Goal: Transaction & Acquisition: Download file/media

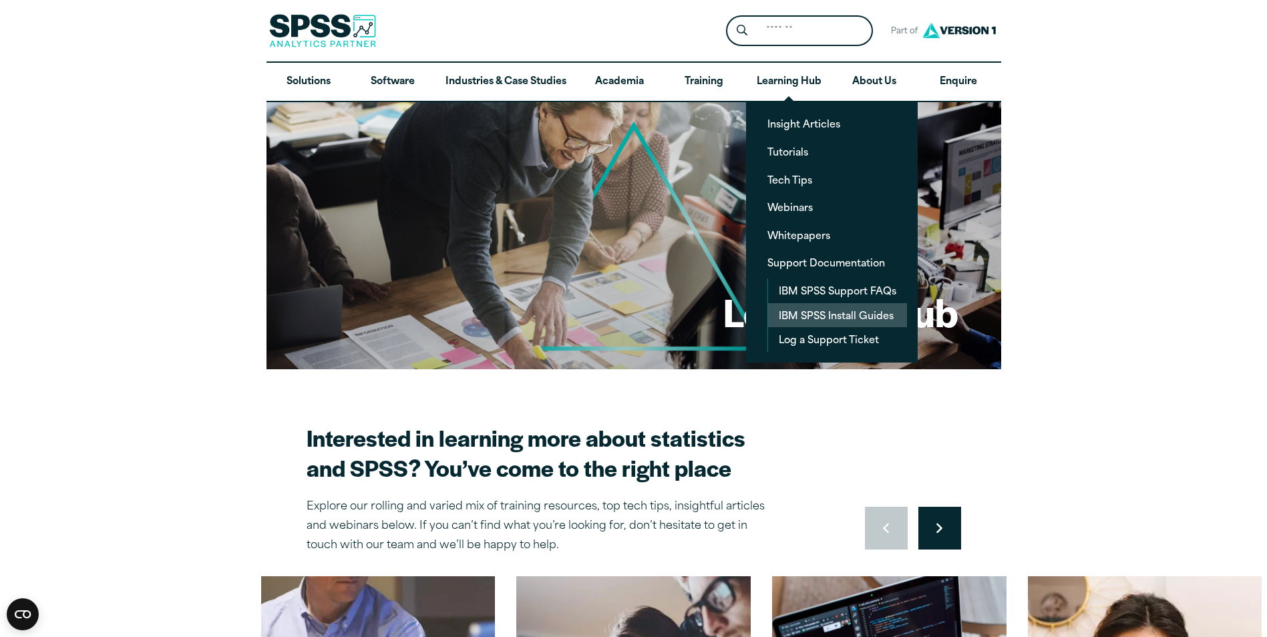
click at [821, 315] on link "IBM SPSS Install Guides" at bounding box center [837, 315] width 139 height 25
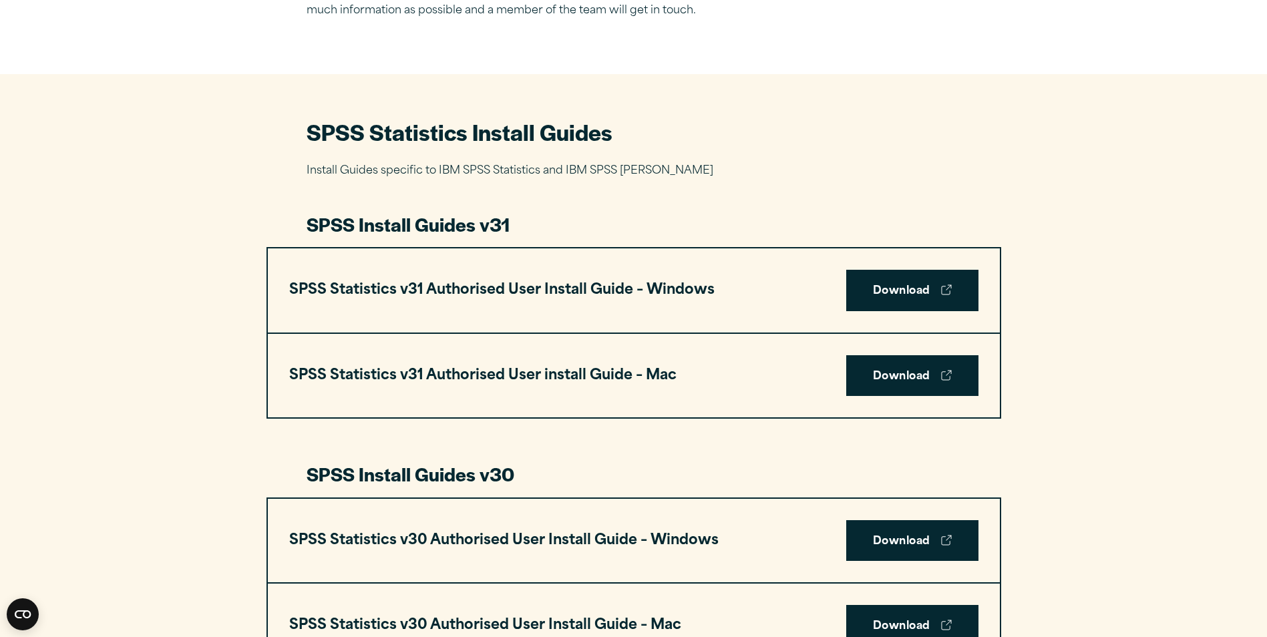
scroll to position [801, 0]
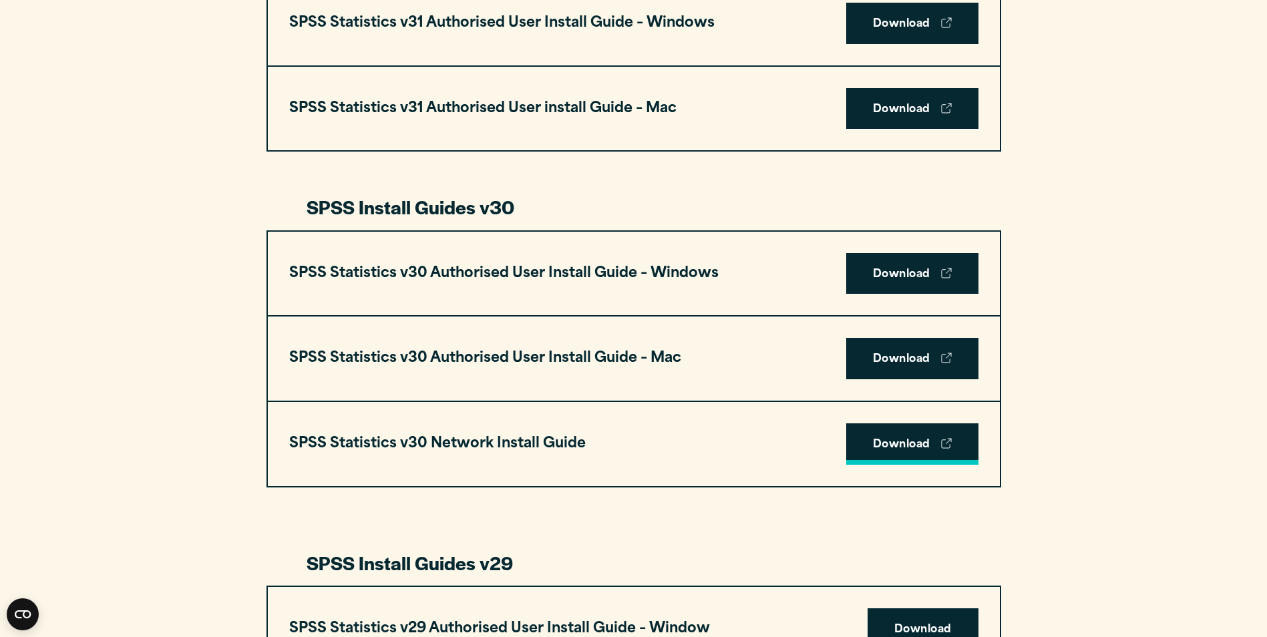
click at [924, 429] on link "Download" at bounding box center [912, 443] width 132 height 41
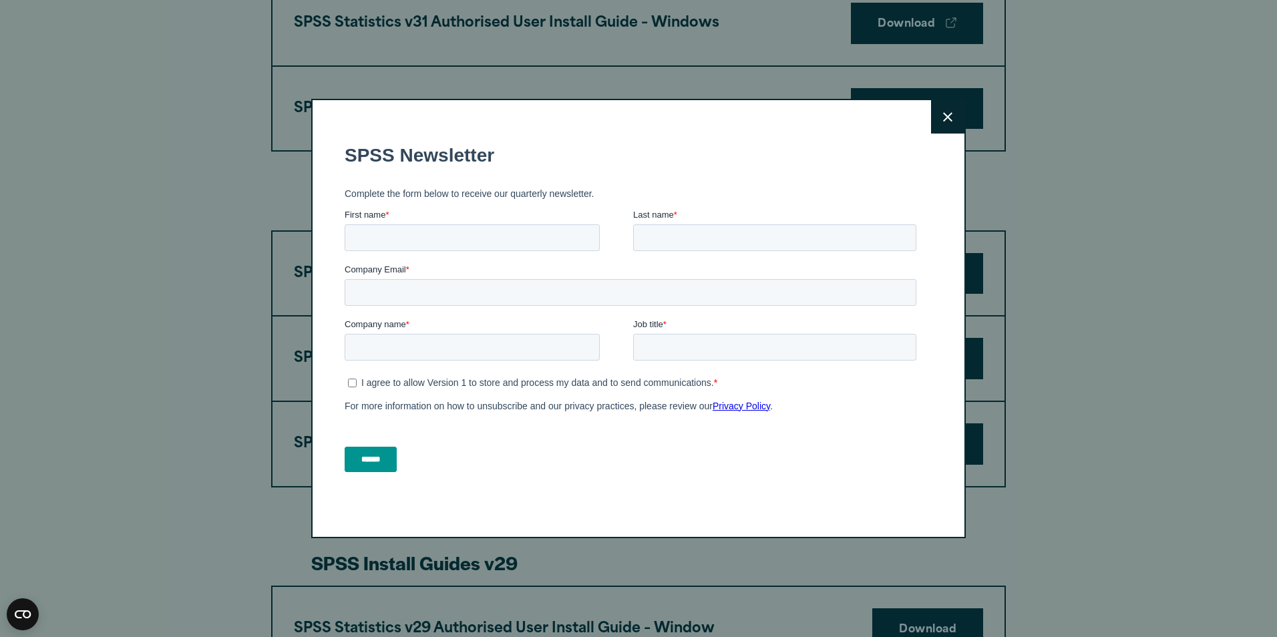
click at [948, 122] on button "Close" at bounding box center [947, 116] width 33 height 33
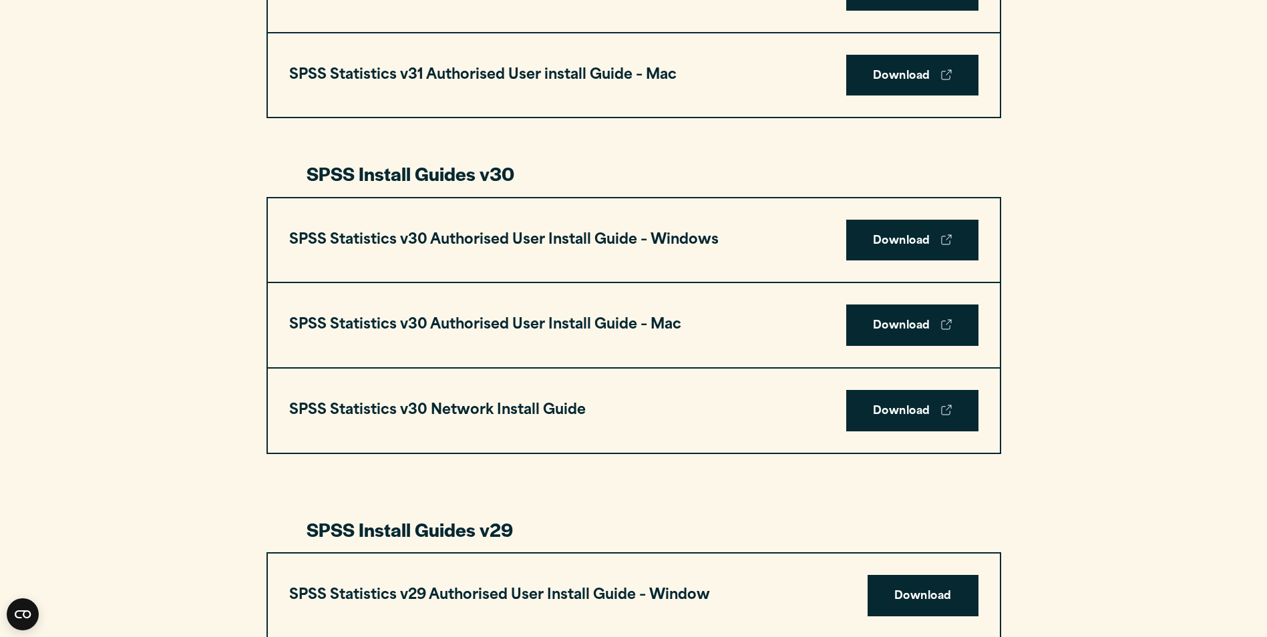
scroll to position [1068, 0]
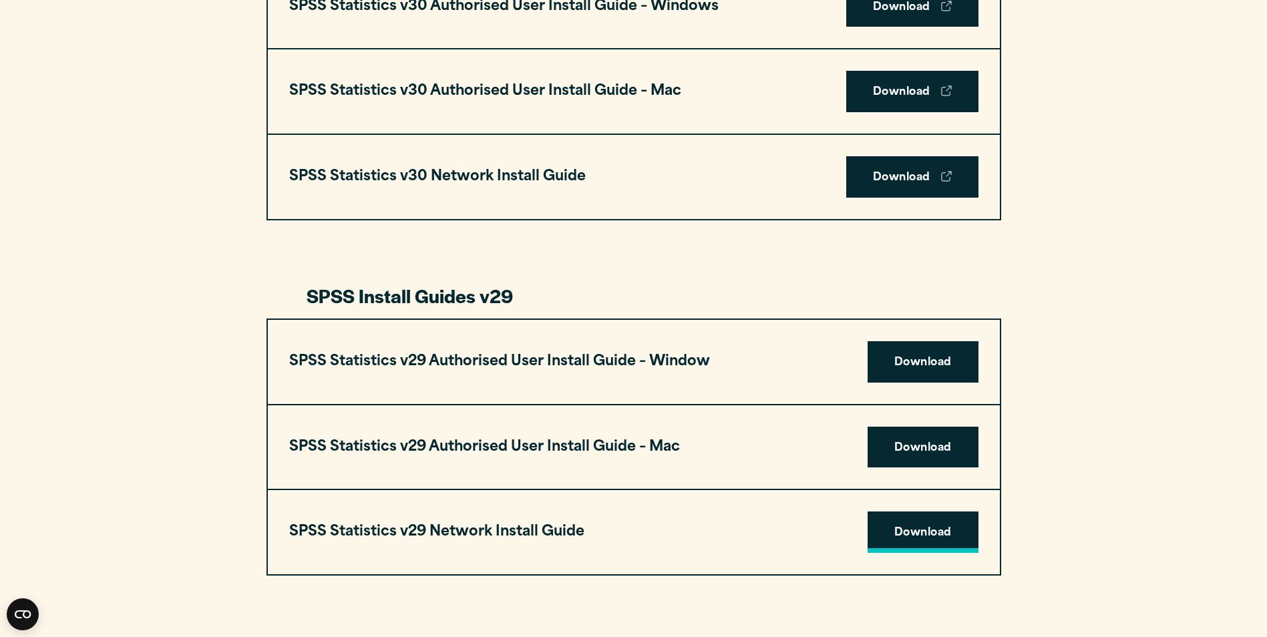
click at [915, 521] on link "Download" at bounding box center [922, 531] width 111 height 41
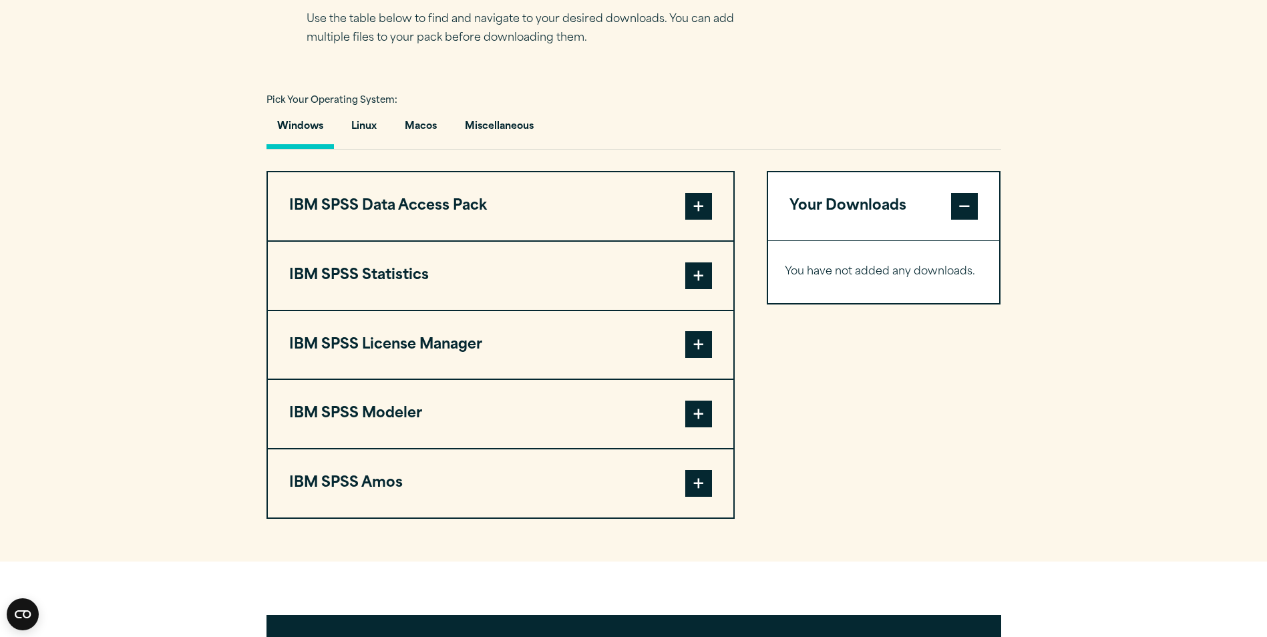
scroll to position [935, 0]
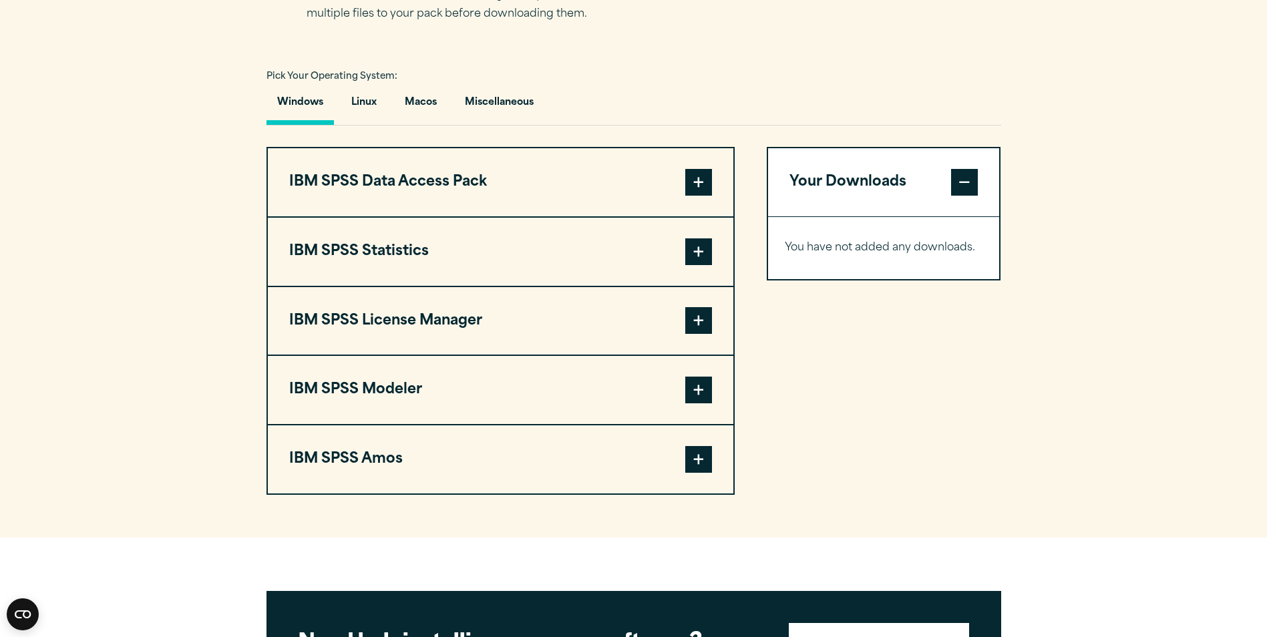
click at [698, 252] on span at bounding box center [698, 251] width 27 height 27
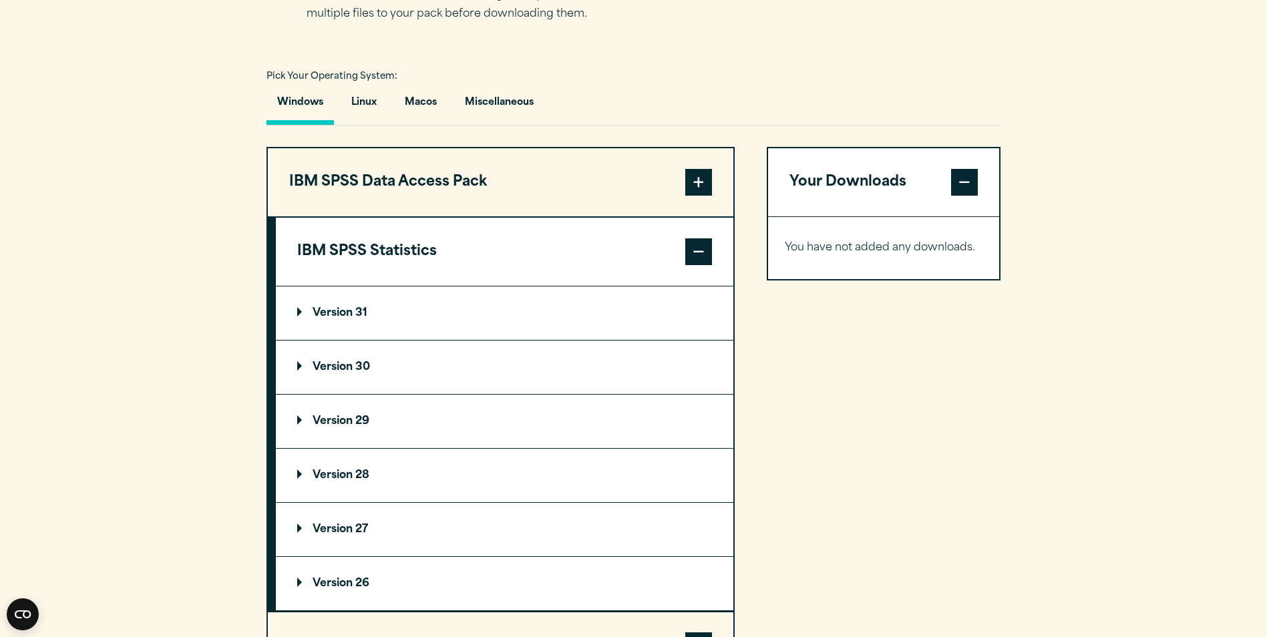
click at [342, 371] on p "Version 30" at bounding box center [333, 367] width 73 height 11
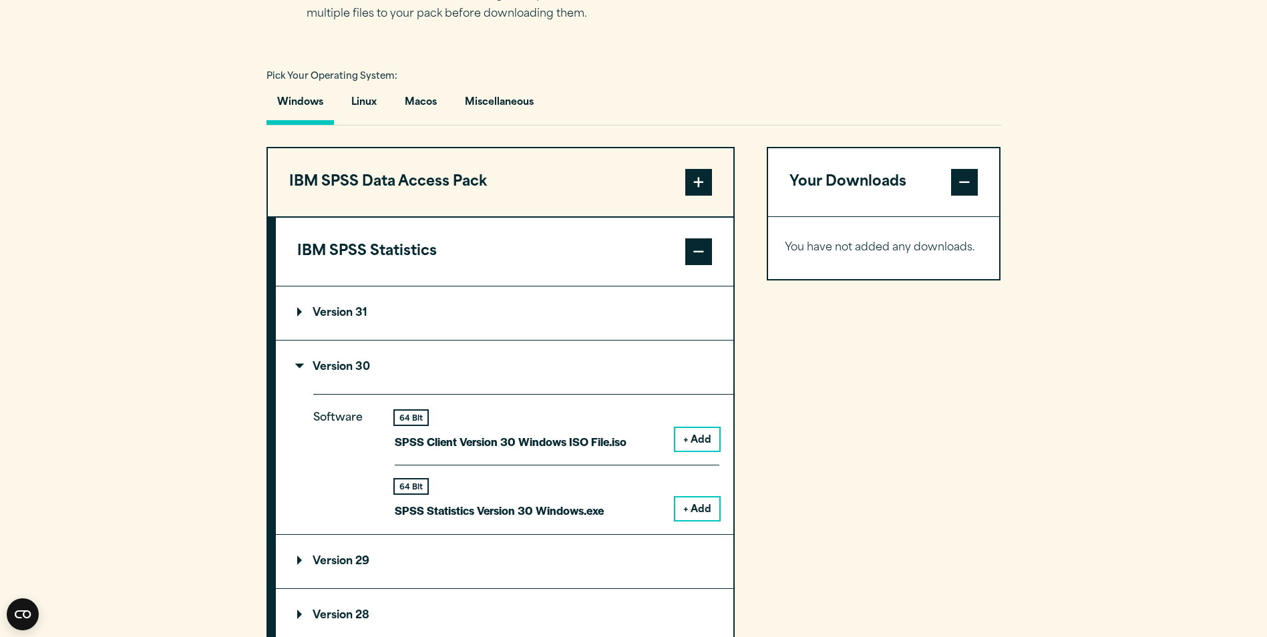
click at [703, 509] on button "+ Add" at bounding box center [697, 508] width 44 height 23
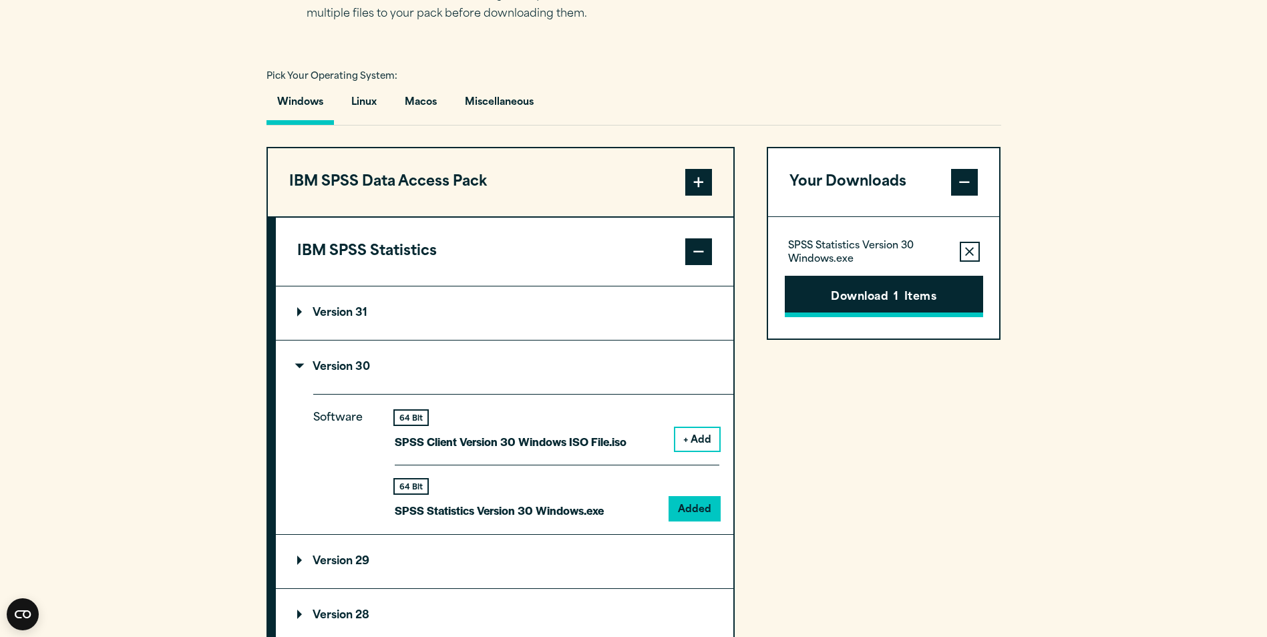
click at [931, 307] on button "Download 1 Items" at bounding box center [884, 296] width 198 height 41
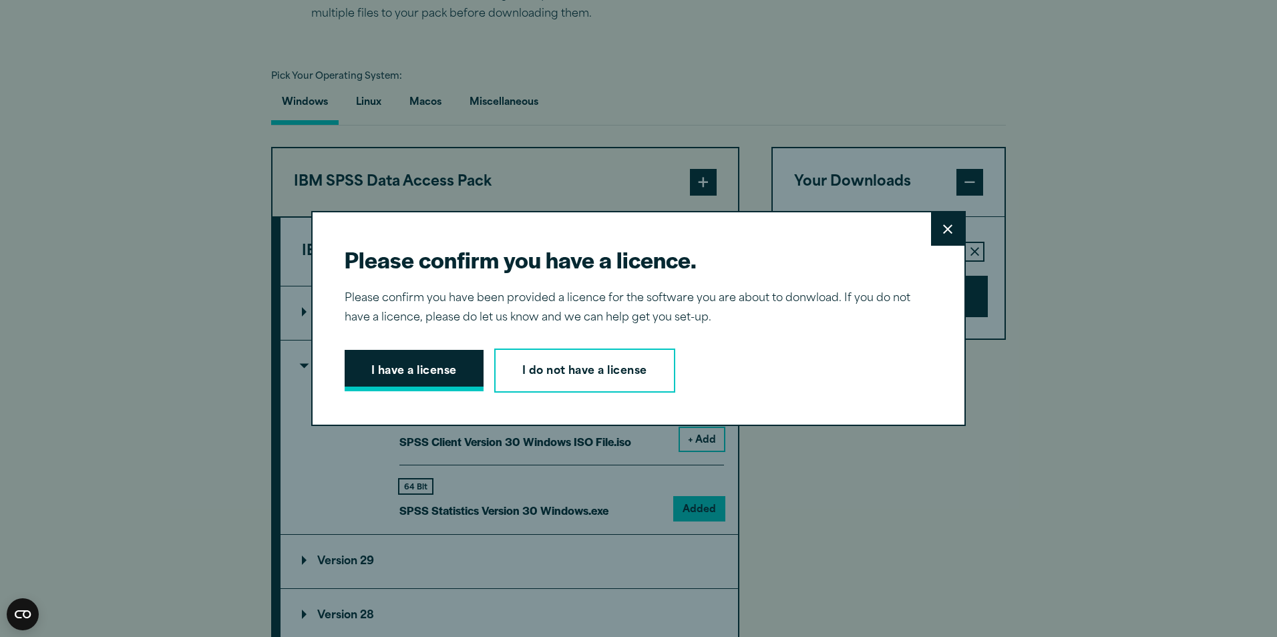
click at [413, 383] on button "I have a license" at bounding box center [414, 370] width 139 height 41
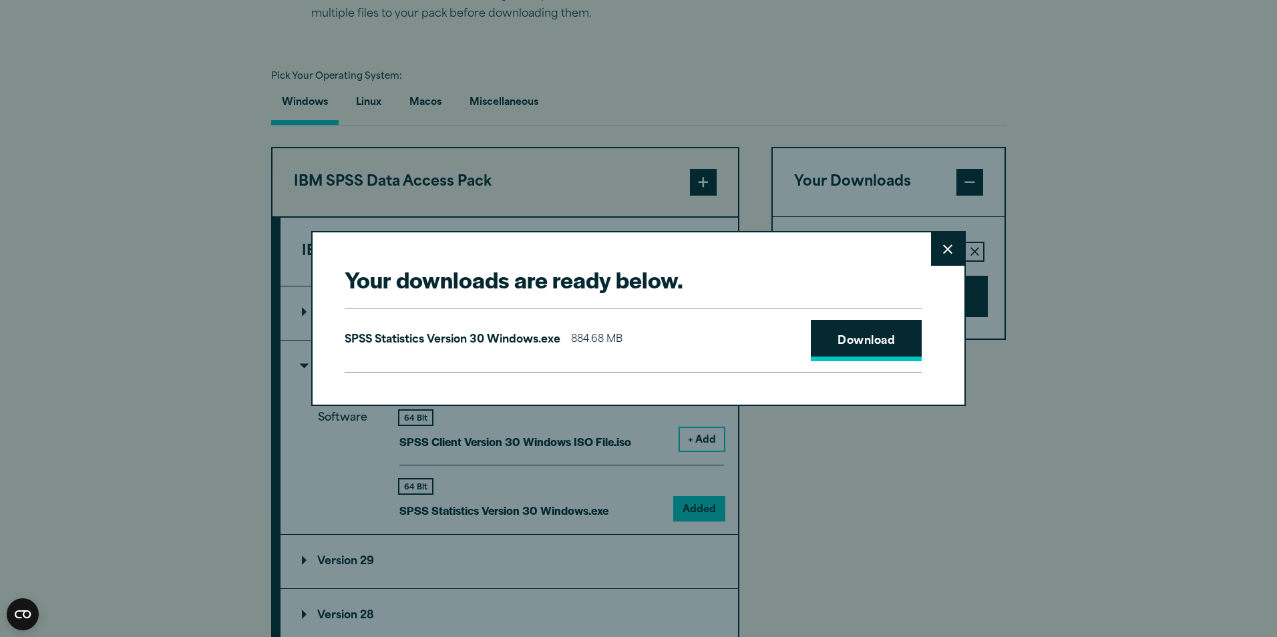
click at [832, 354] on link "Download" at bounding box center [866, 340] width 111 height 41
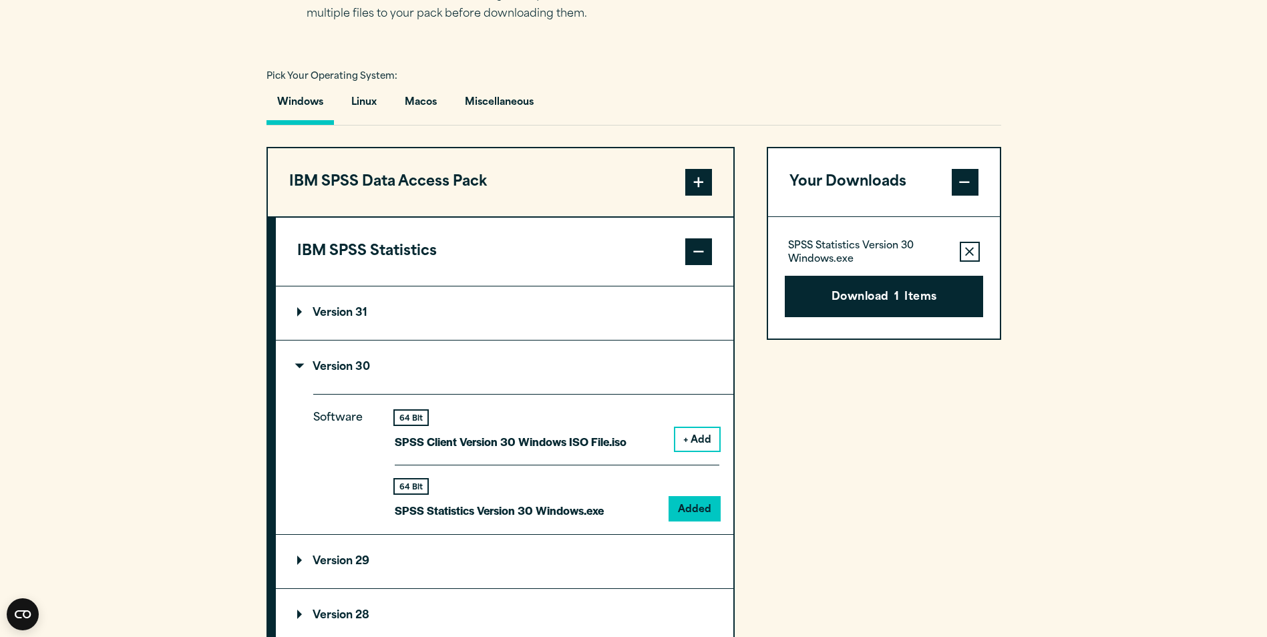
click at [1180, 459] on div "Your downloads are ready below. Close SPSS Statistics Version 30 Windows.exe 88…" at bounding box center [633, 318] width 1267 height 637
click at [1084, 397] on section "Select your software downloads Use the table below to find and navigate to your…" at bounding box center [633, 451] width 1267 height 1104
click at [688, 447] on button "+ Add" at bounding box center [697, 439] width 44 height 23
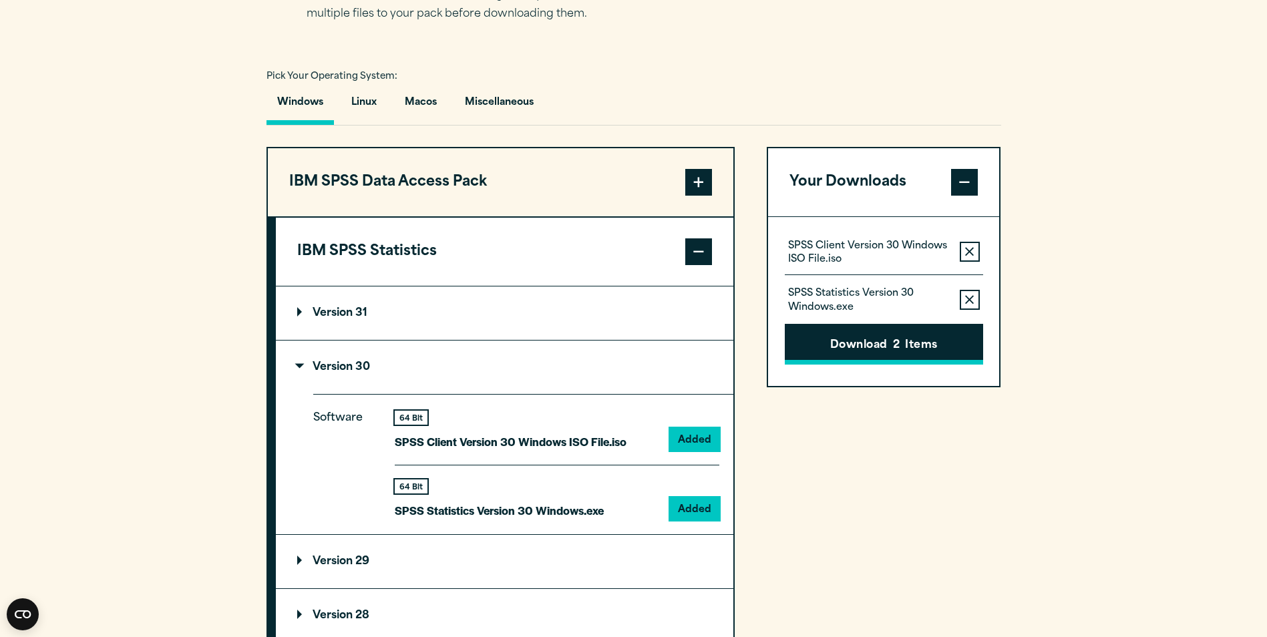
click at [909, 345] on button "Download 2 Items" at bounding box center [884, 344] width 198 height 41
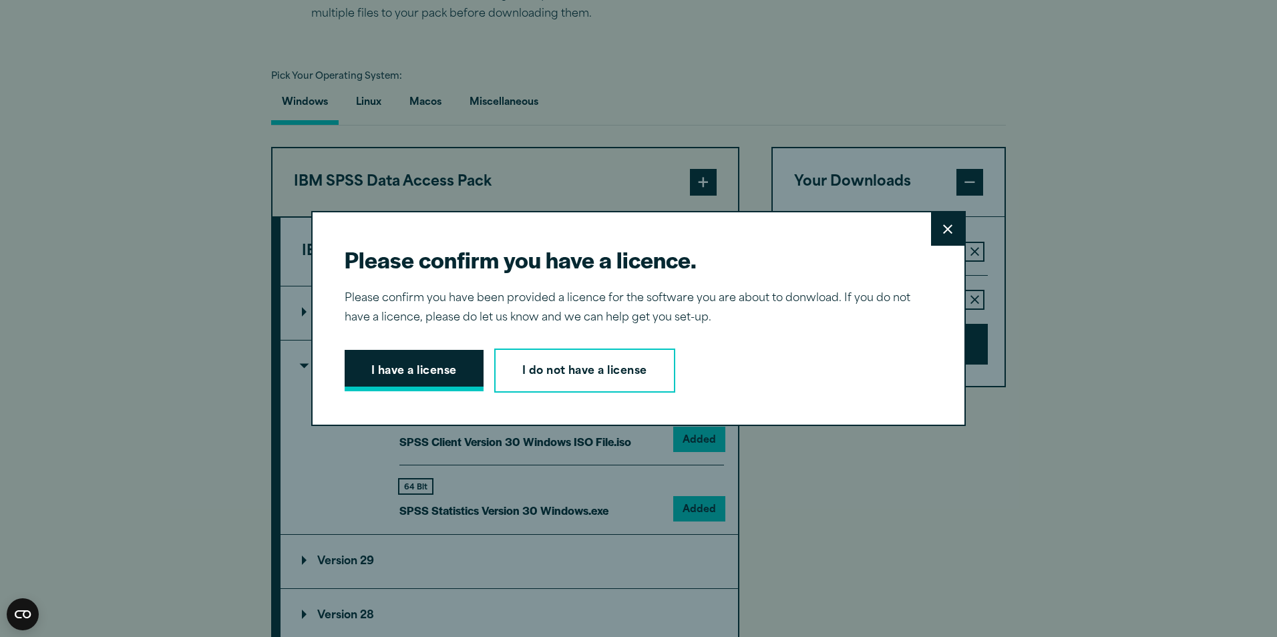
click at [408, 375] on button "I have a license" at bounding box center [414, 370] width 139 height 41
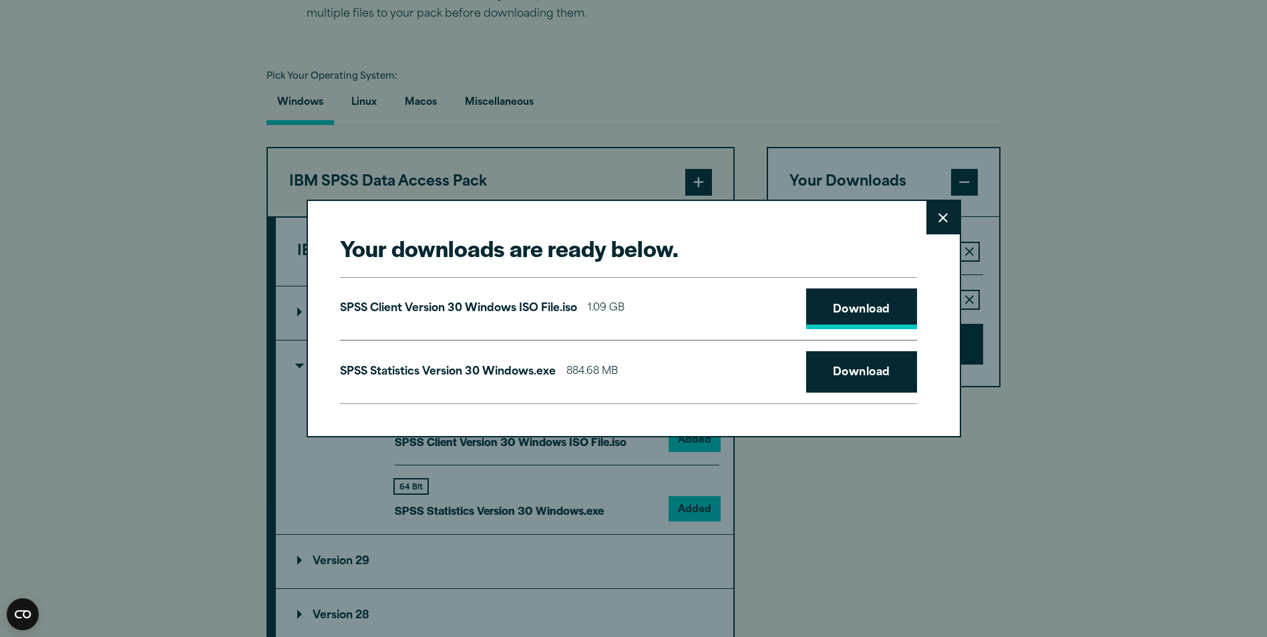
click at [881, 298] on link "Download" at bounding box center [861, 308] width 111 height 41
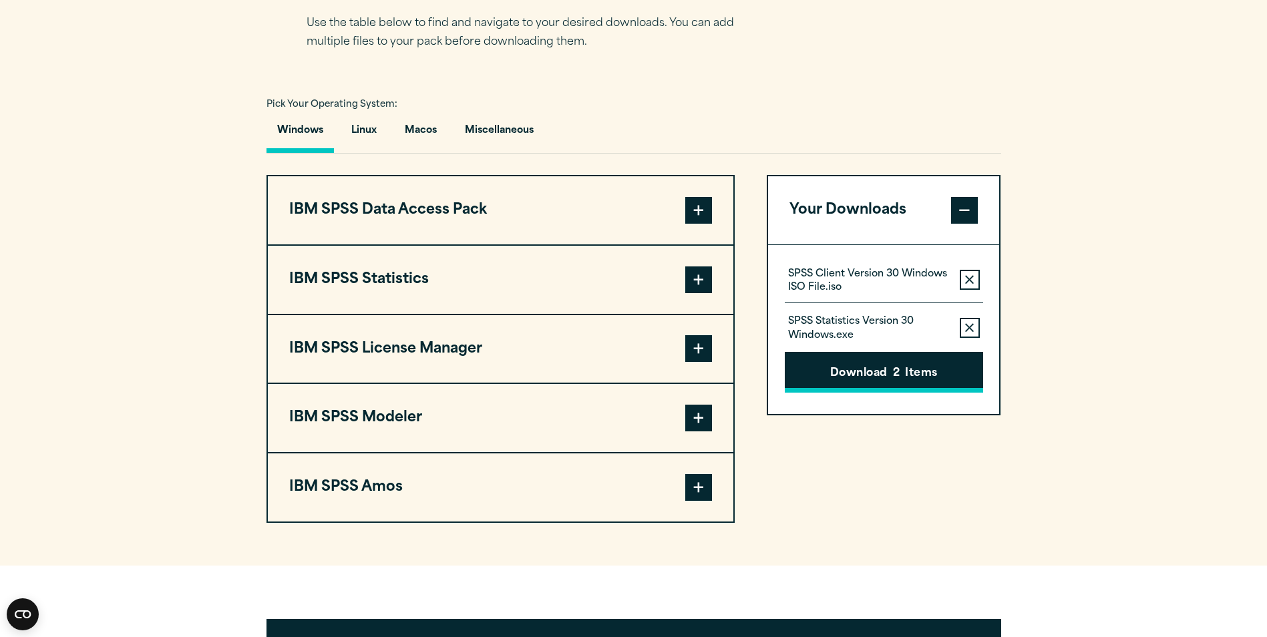
scroll to position [935, 0]
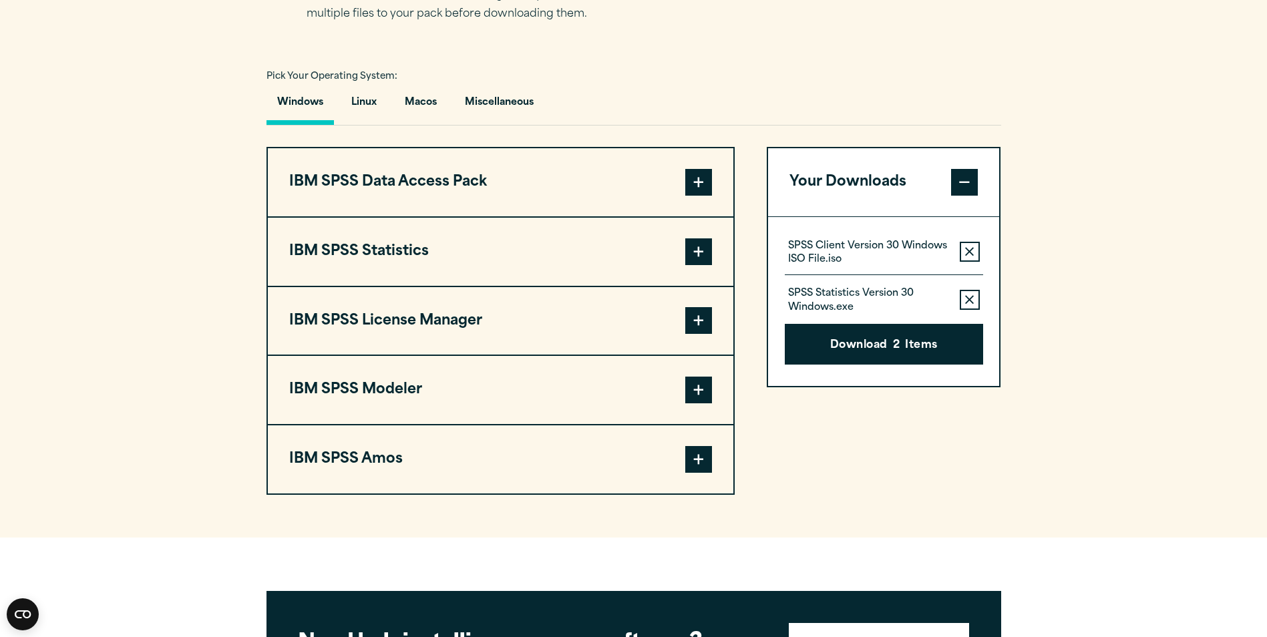
click at [697, 174] on span at bounding box center [698, 182] width 27 height 27
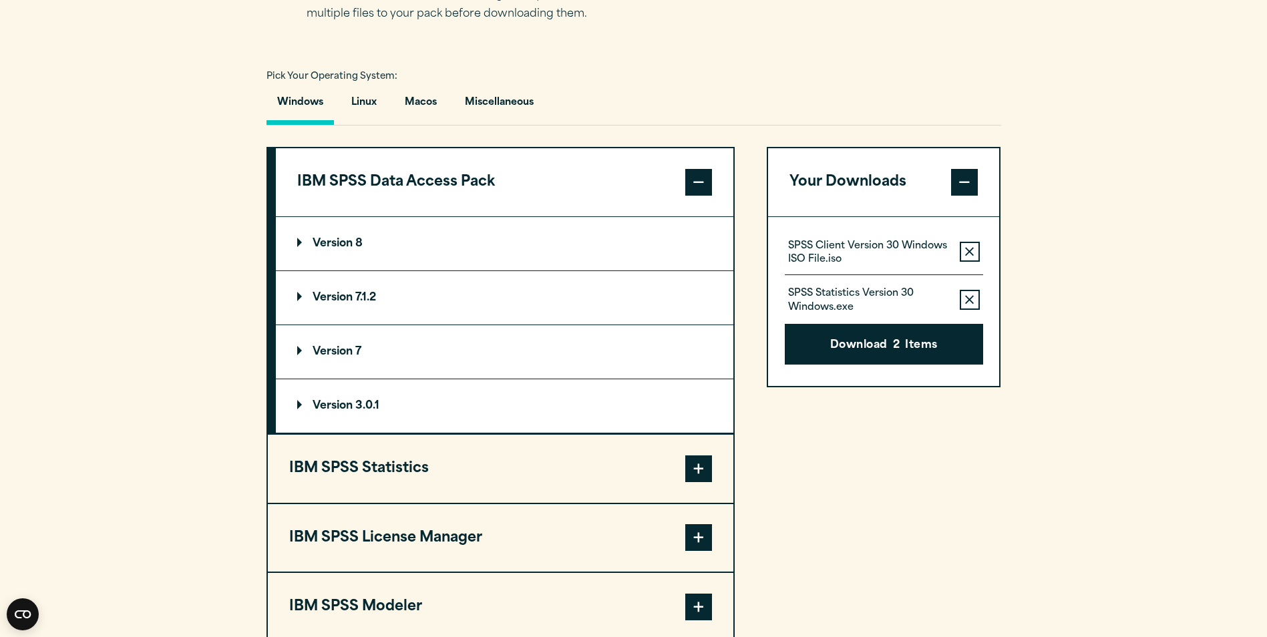
click at [347, 245] on p "Version 8" at bounding box center [329, 243] width 65 height 11
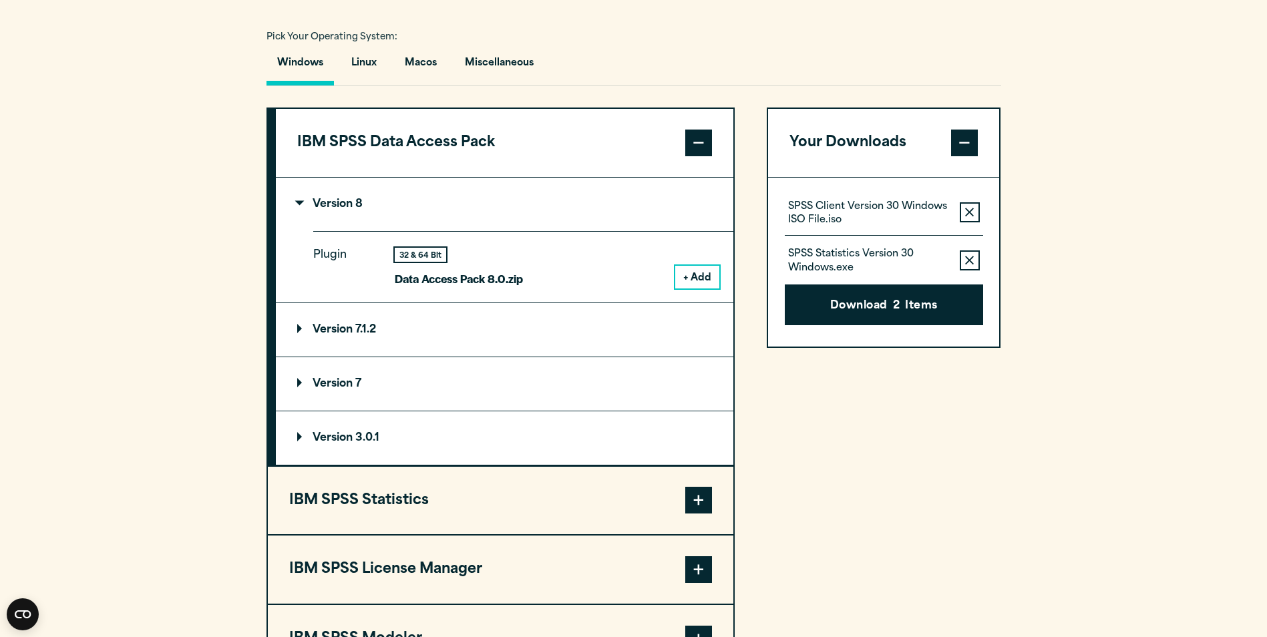
scroll to position [1002, 0]
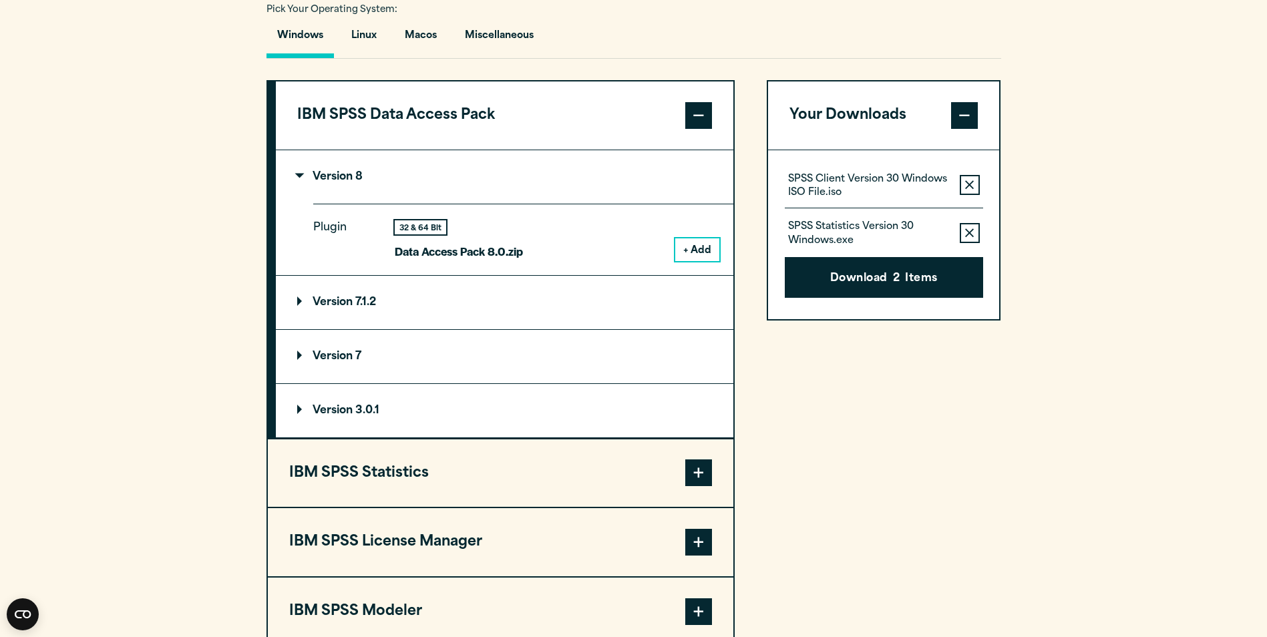
click at [699, 475] on span at bounding box center [698, 472] width 27 height 27
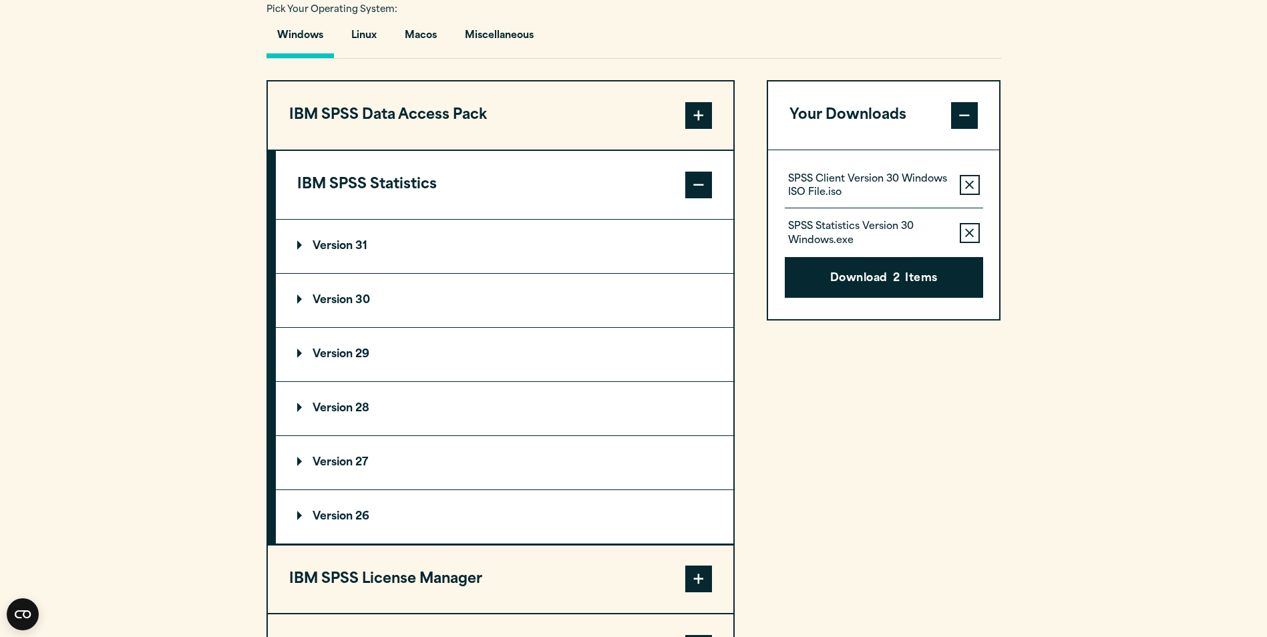
click at [330, 296] on p "Version 30" at bounding box center [333, 300] width 73 height 11
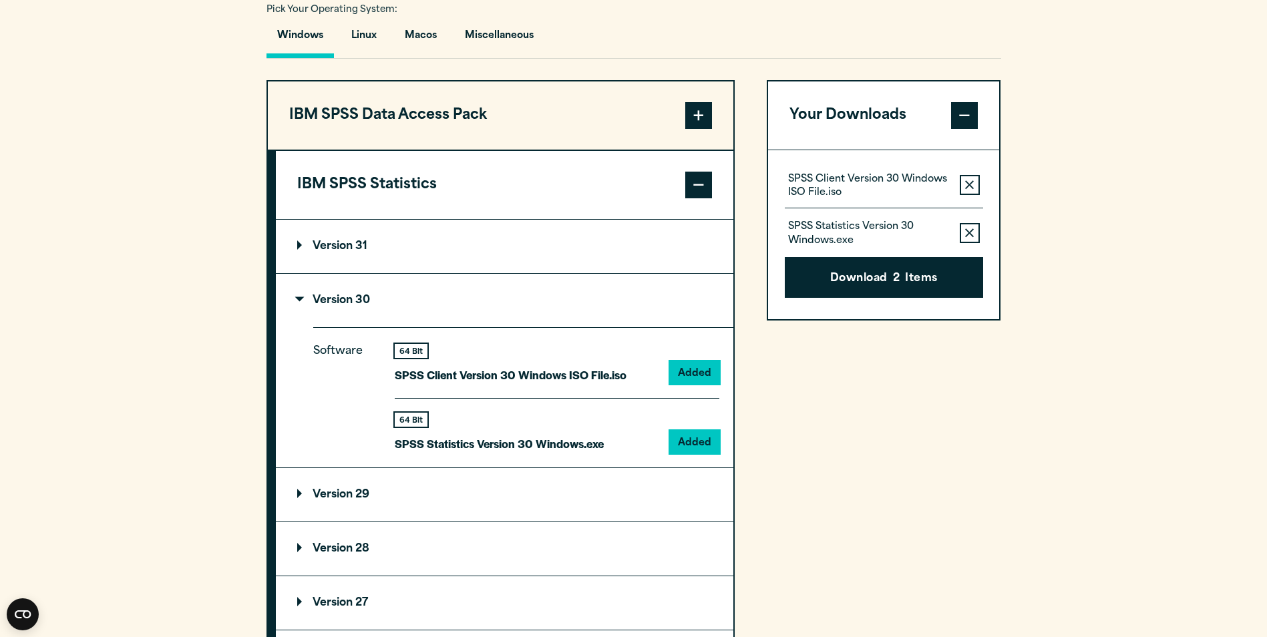
click at [353, 497] on p "Version 29" at bounding box center [333, 494] width 72 height 11
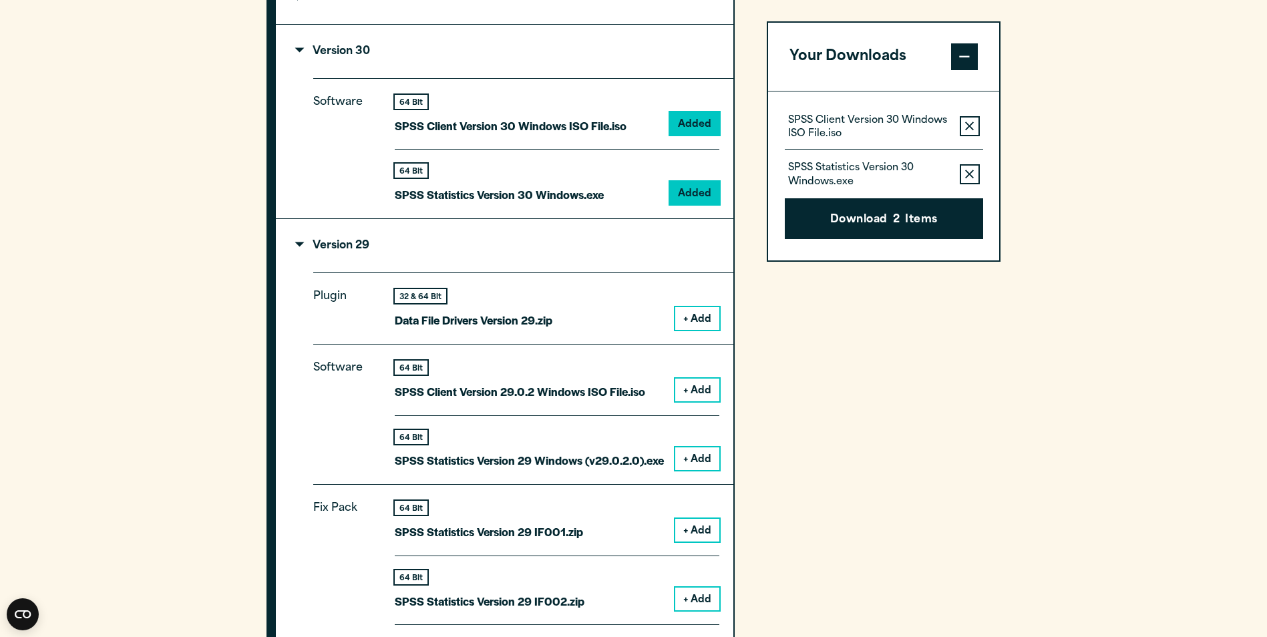
scroll to position [1269, 0]
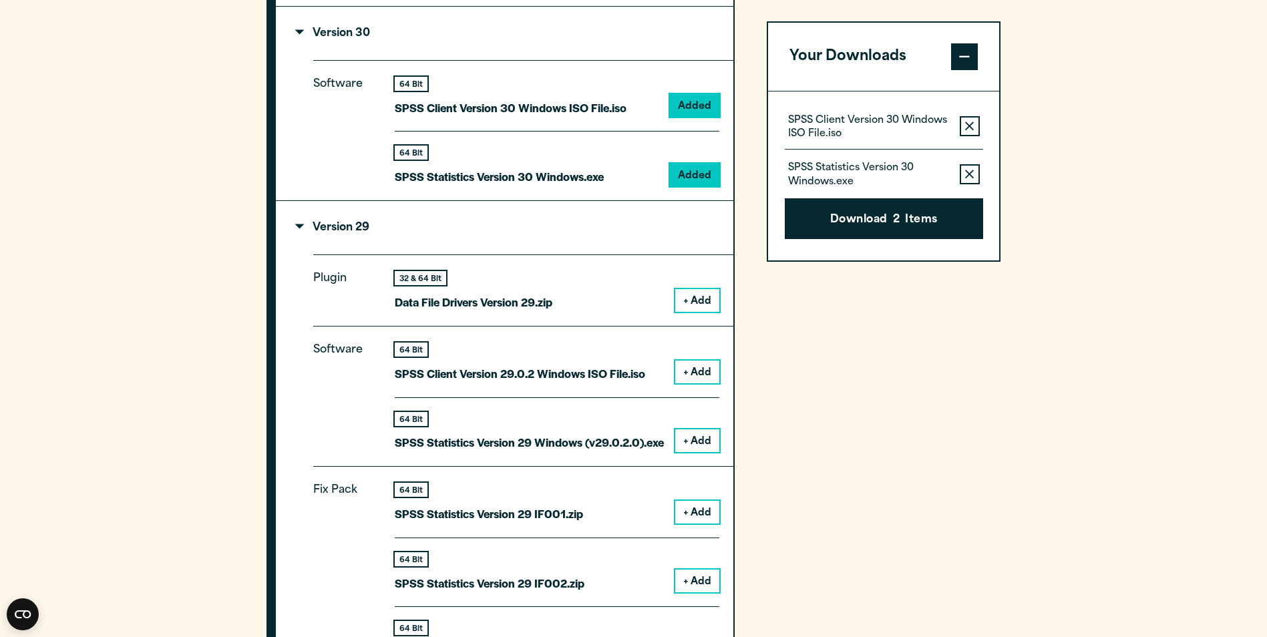
click at [697, 439] on button "+ Add" at bounding box center [697, 440] width 44 height 23
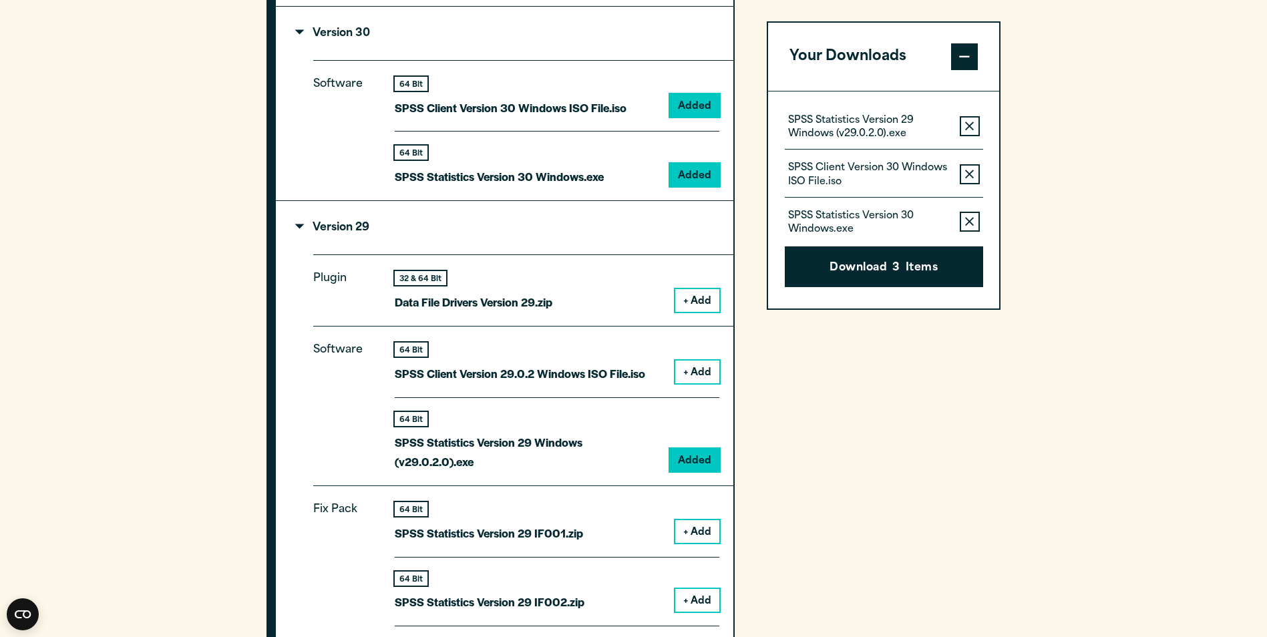
click at [971, 130] on icon "button" at bounding box center [969, 126] width 9 height 9
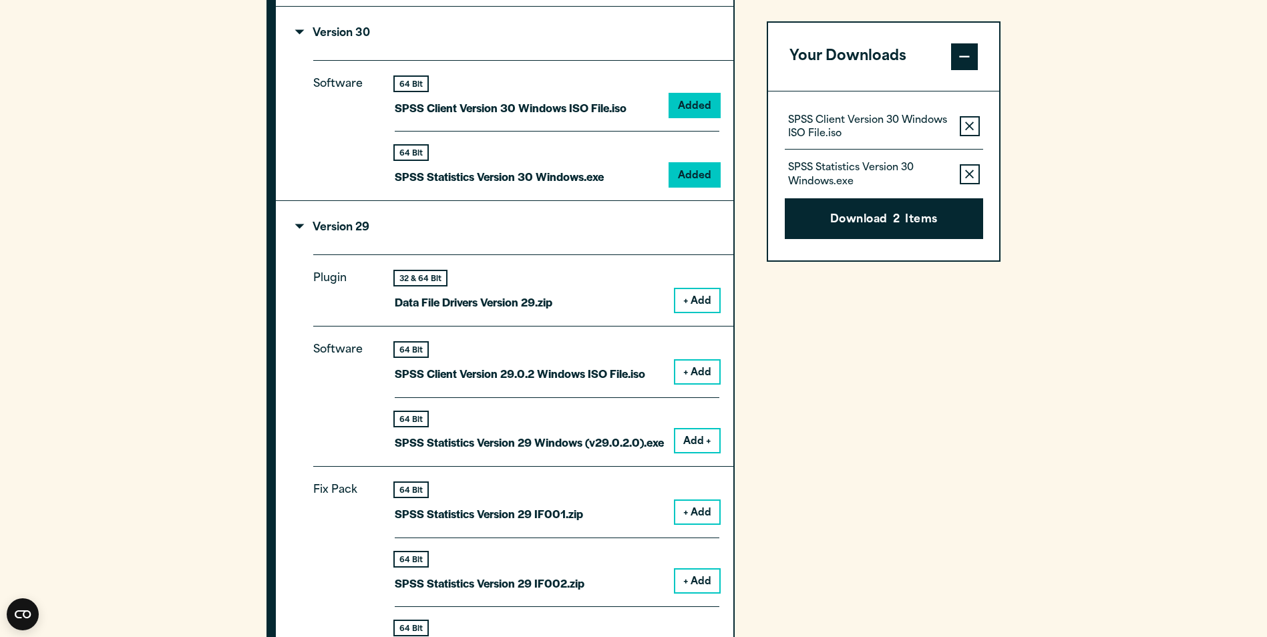
click at [970, 134] on button "Remove this item from your software download list" at bounding box center [969, 126] width 20 height 20
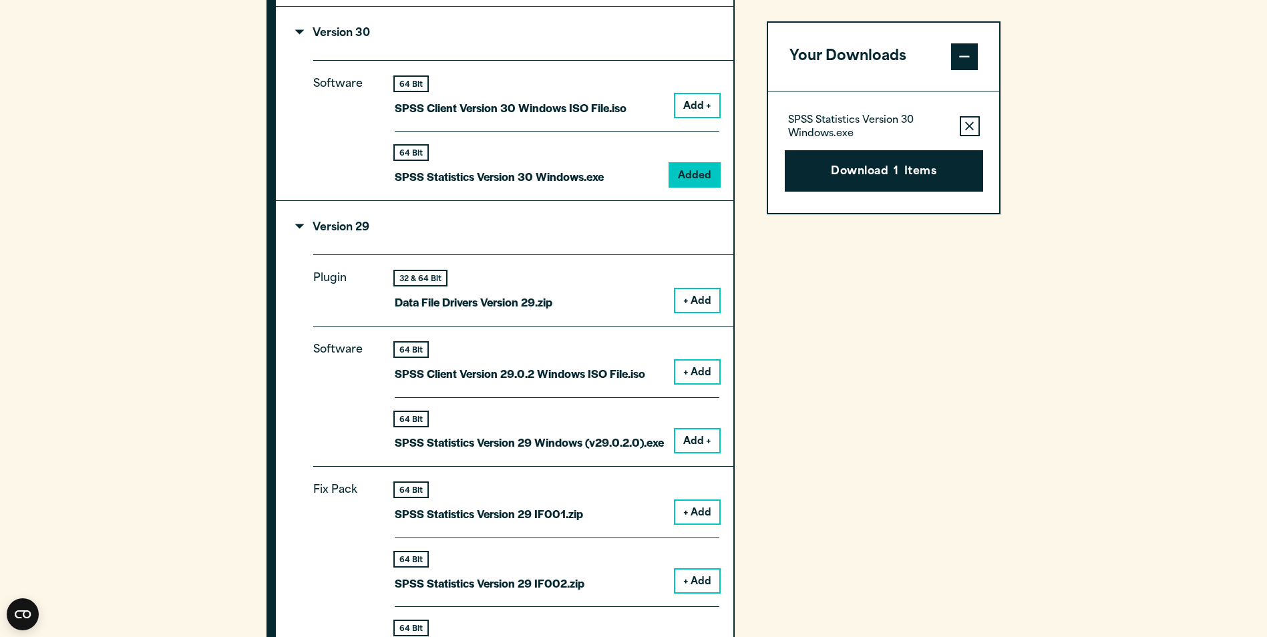
click at [970, 128] on icon "button" at bounding box center [969, 126] width 9 height 9
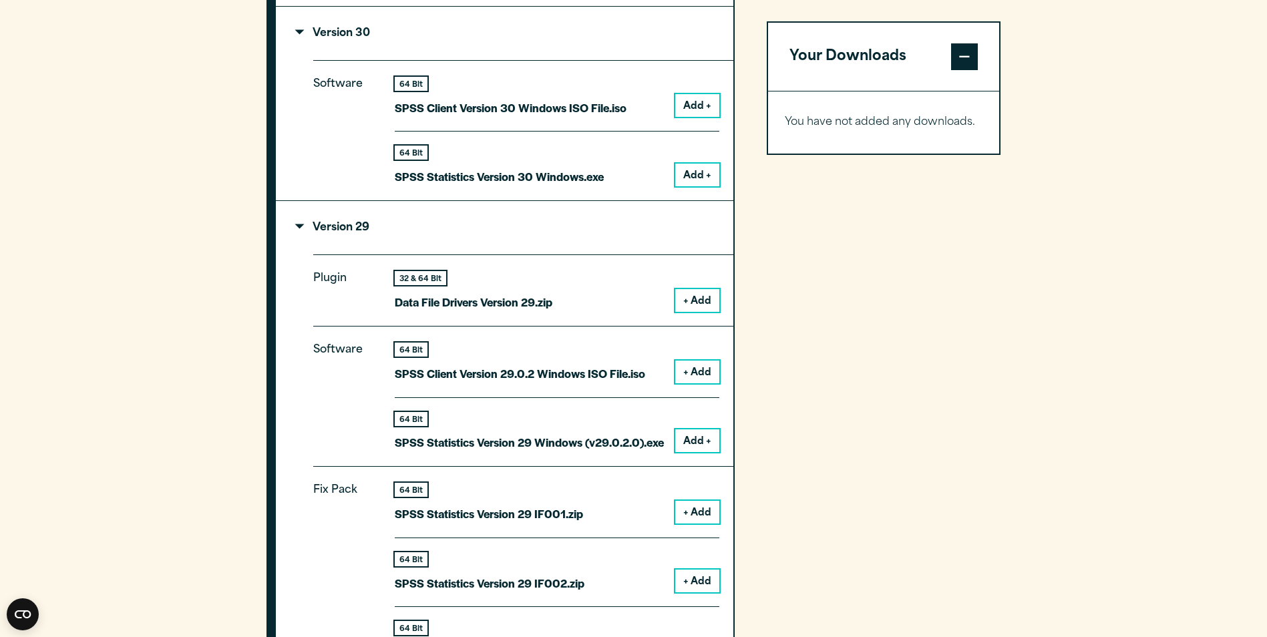
click at [701, 445] on button "Add +" at bounding box center [697, 440] width 44 height 23
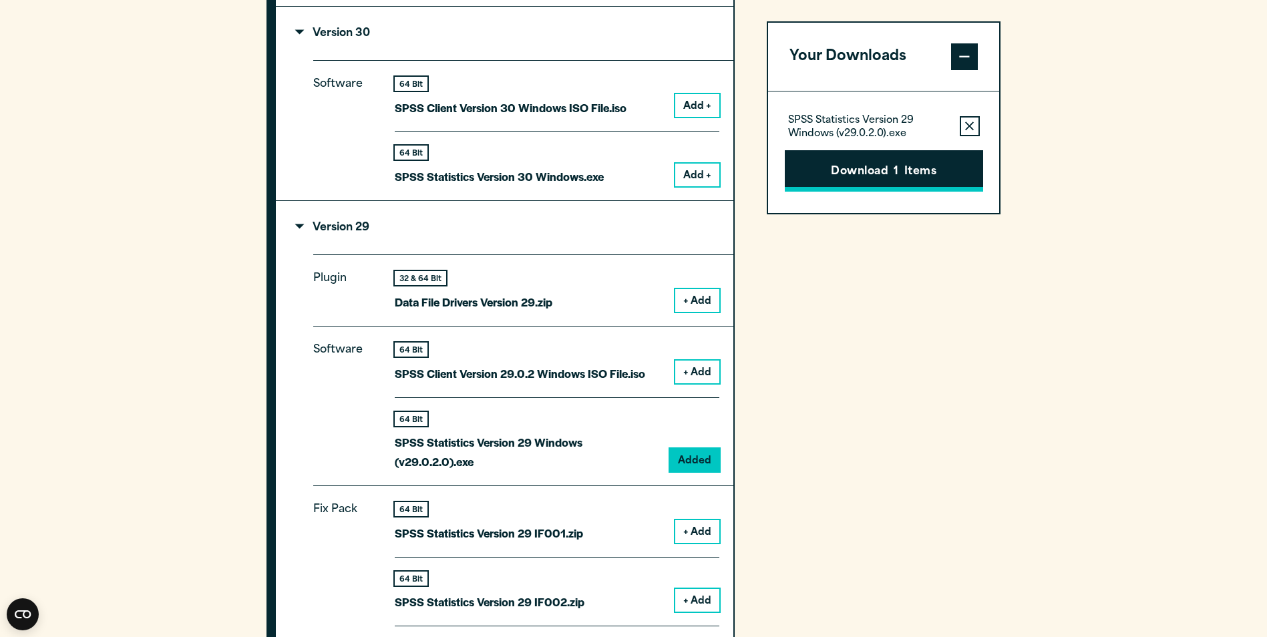
click at [896, 182] on button "Download 1 Items" at bounding box center [884, 170] width 198 height 41
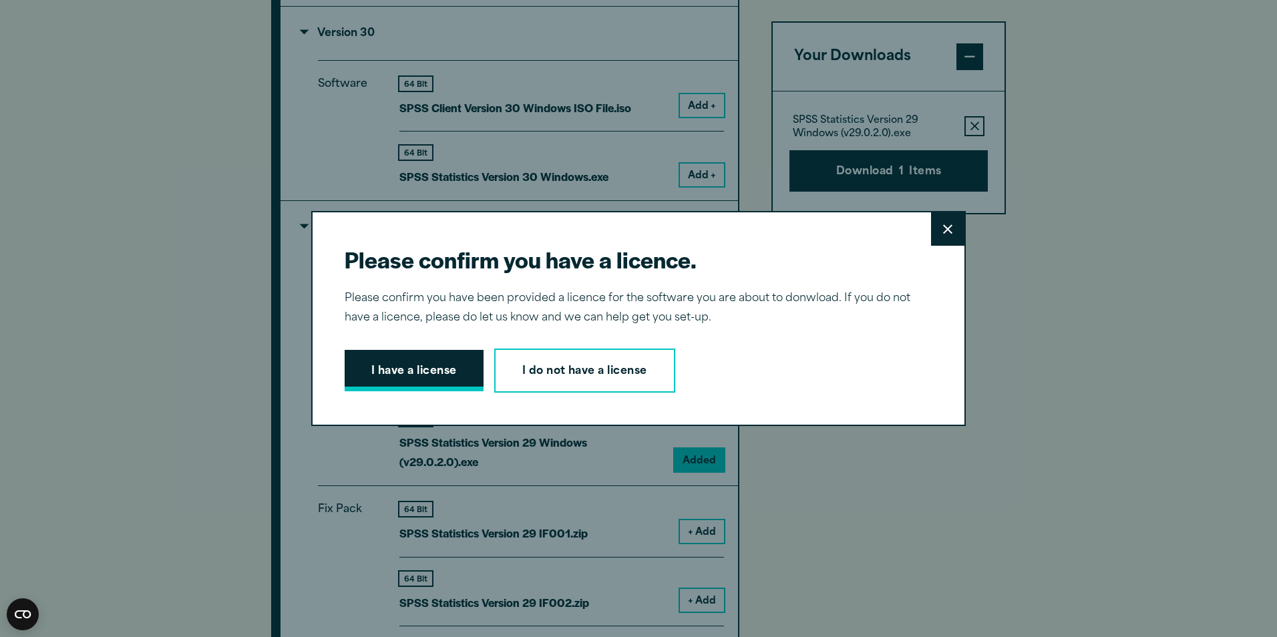
click at [421, 376] on button "I have a license" at bounding box center [414, 370] width 139 height 41
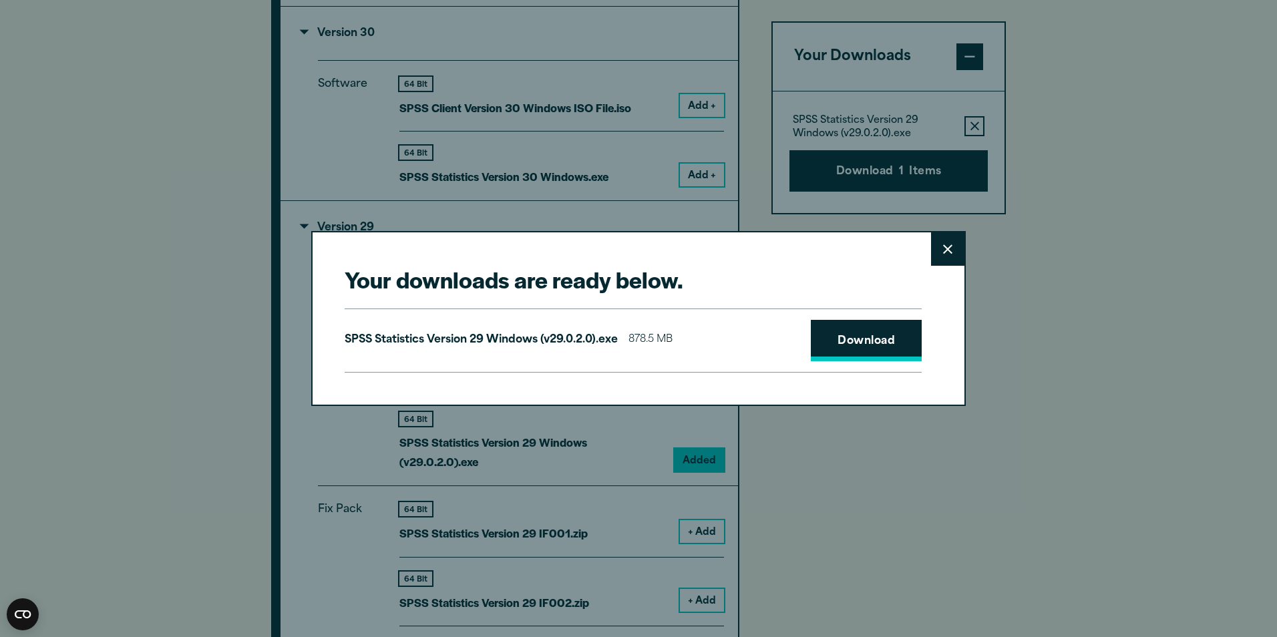
click at [869, 332] on link "Download" at bounding box center [866, 340] width 111 height 41
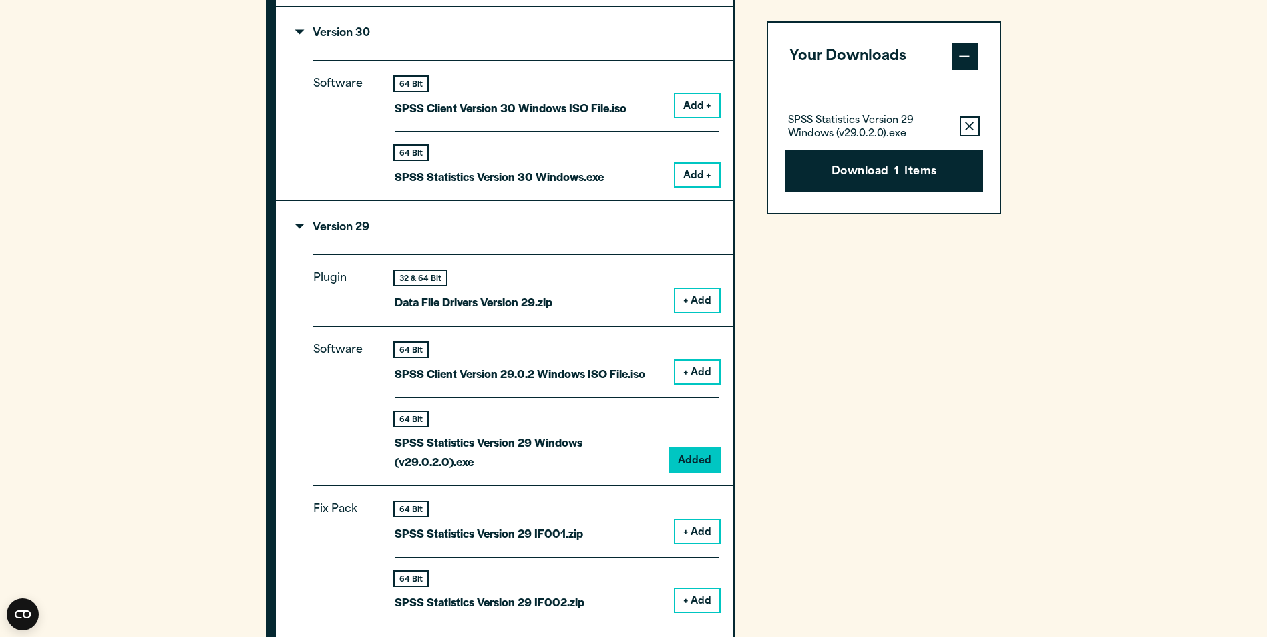
click at [944, 427] on div "Your downloads are ready below. Close SPSS Statistics Version 29 Windows (v29.0…" at bounding box center [633, 318] width 1267 height 637
click at [1170, 186] on section "Select your software downloads Use the table below to find and navigate to your…" at bounding box center [633, 649] width 1267 height 2168
click at [893, 170] on button "Download 1 Items" at bounding box center [884, 170] width 198 height 41
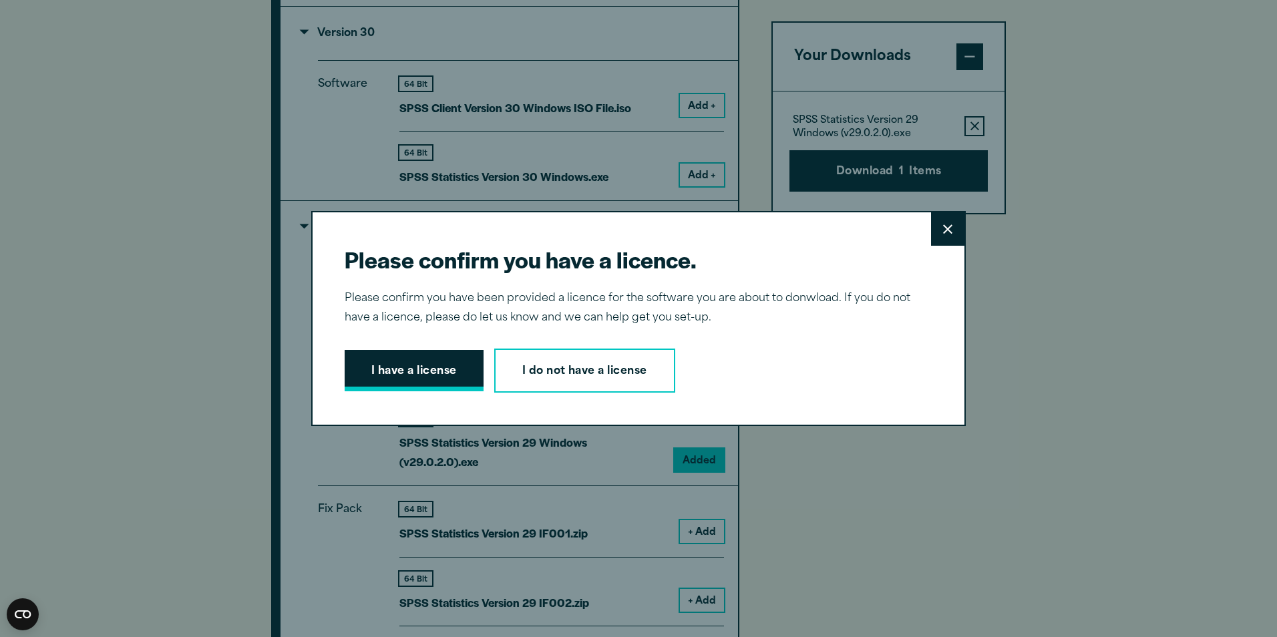
click at [414, 383] on button "I have a license" at bounding box center [414, 370] width 139 height 41
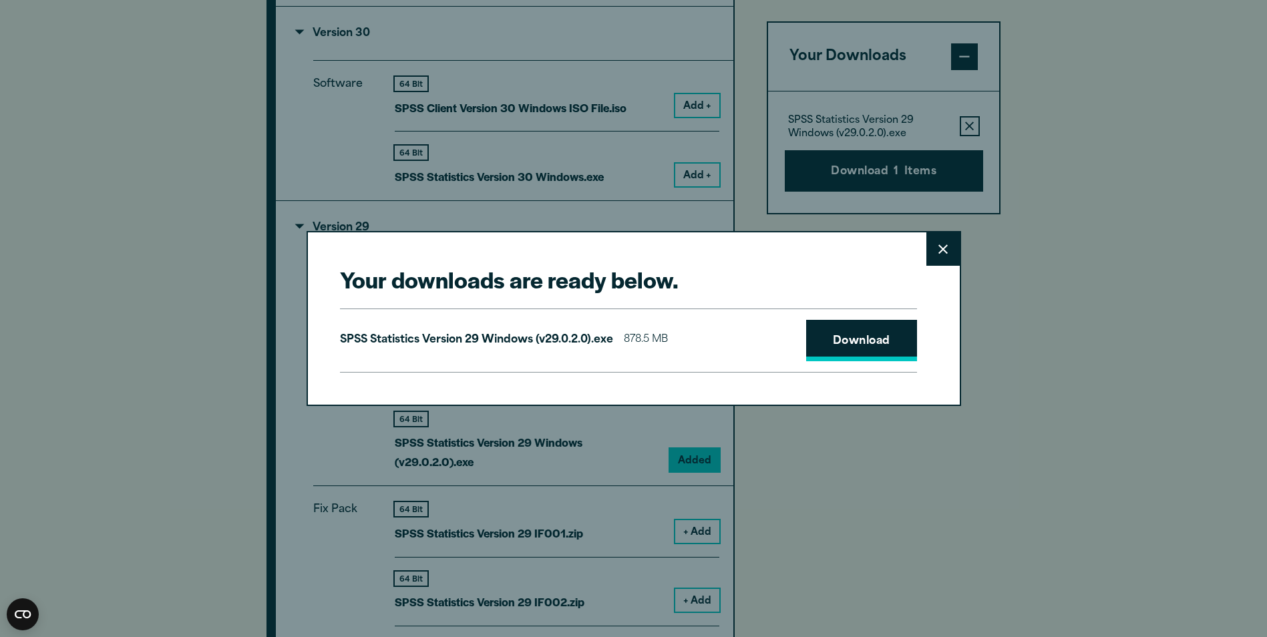
click at [873, 328] on link "Download" at bounding box center [861, 340] width 111 height 41
click at [945, 247] on icon at bounding box center [942, 248] width 9 height 9
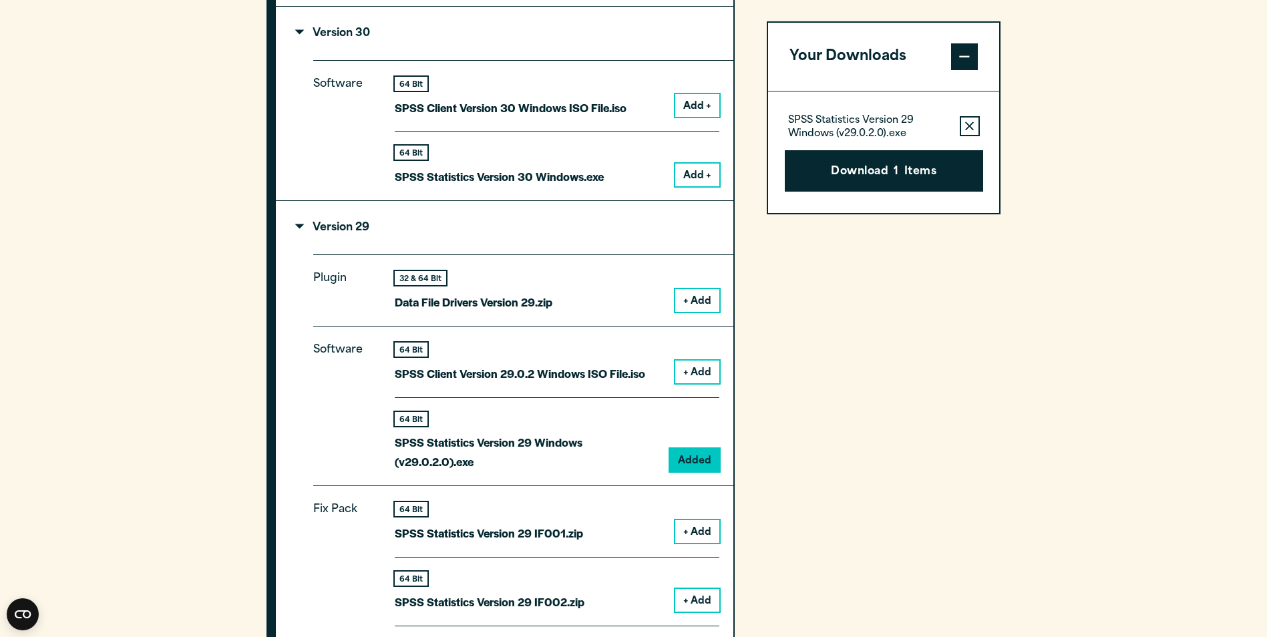
click at [969, 122] on icon "button" at bounding box center [969, 126] width 9 height 9
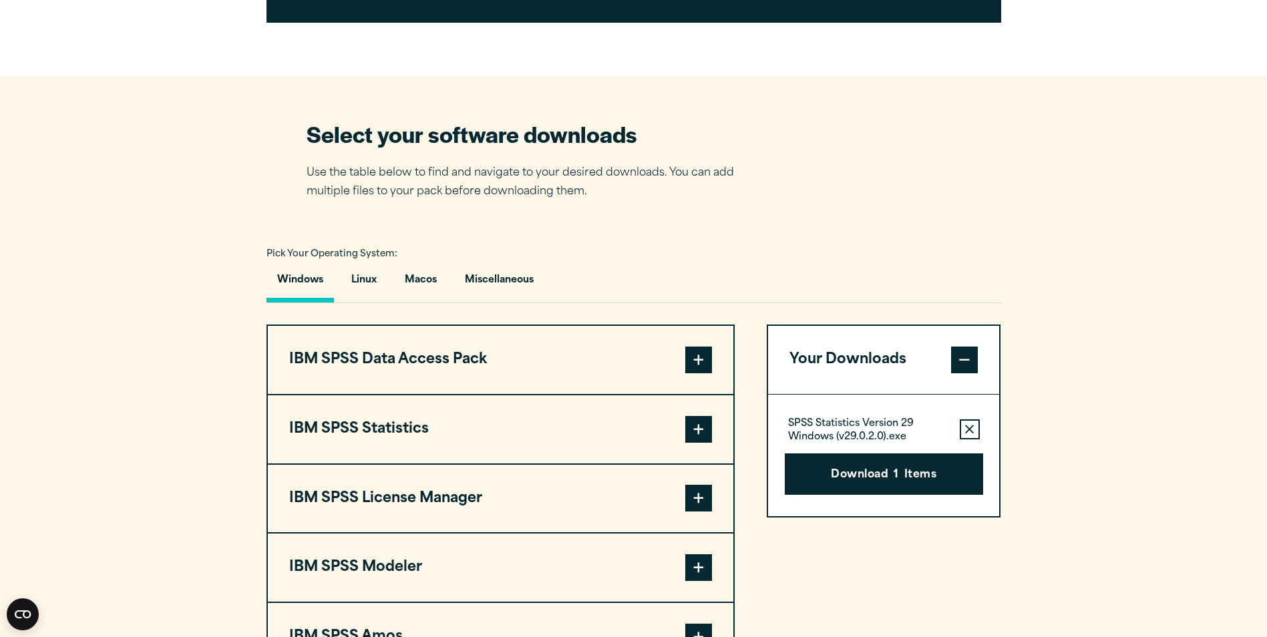
scroll to position [935, 0]
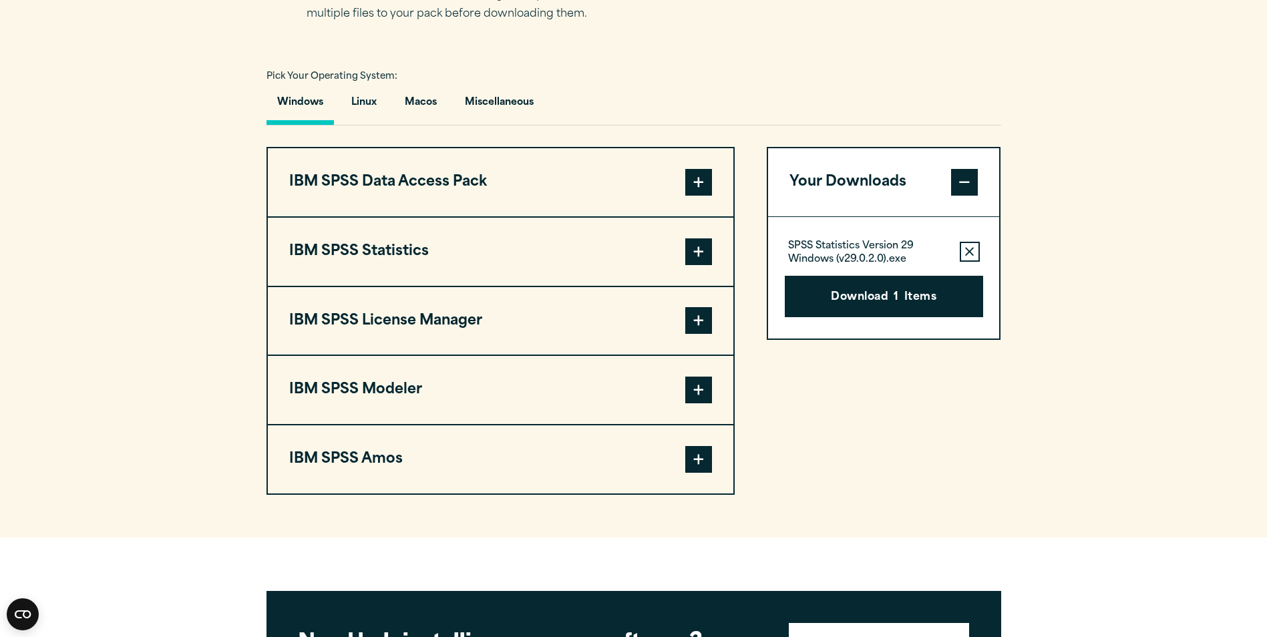
click at [698, 254] on span at bounding box center [698, 251] width 27 height 27
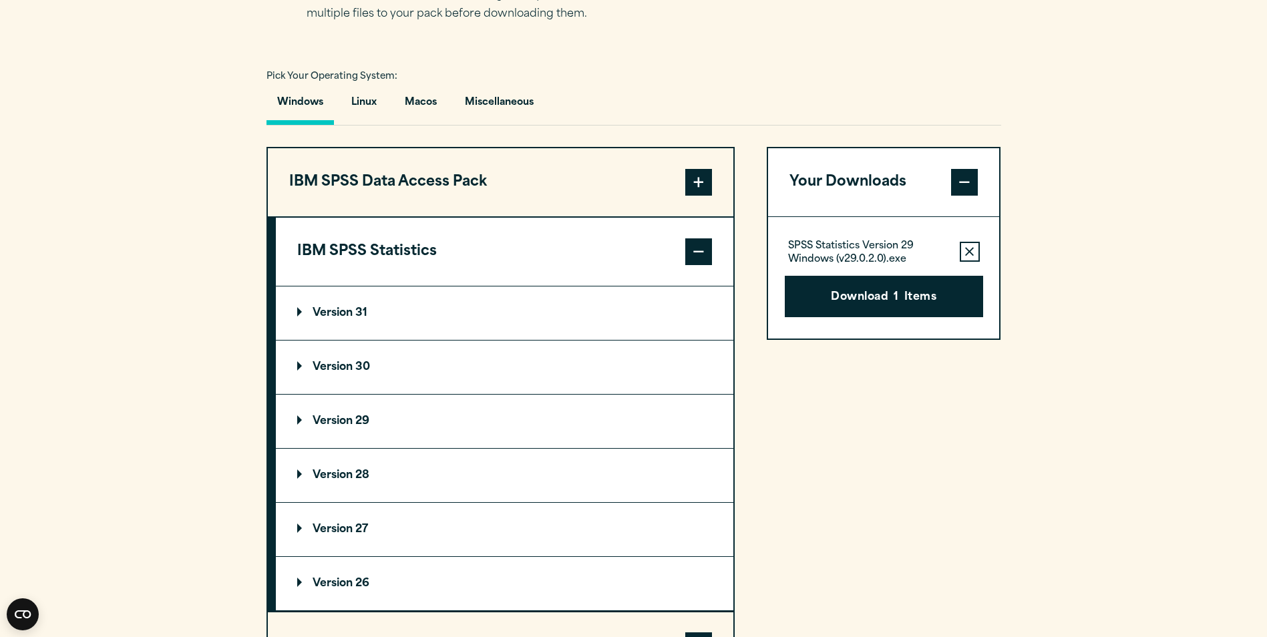
click at [349, 368] on p "Version 30" at bounding box center [333, 367] width 73 height 11
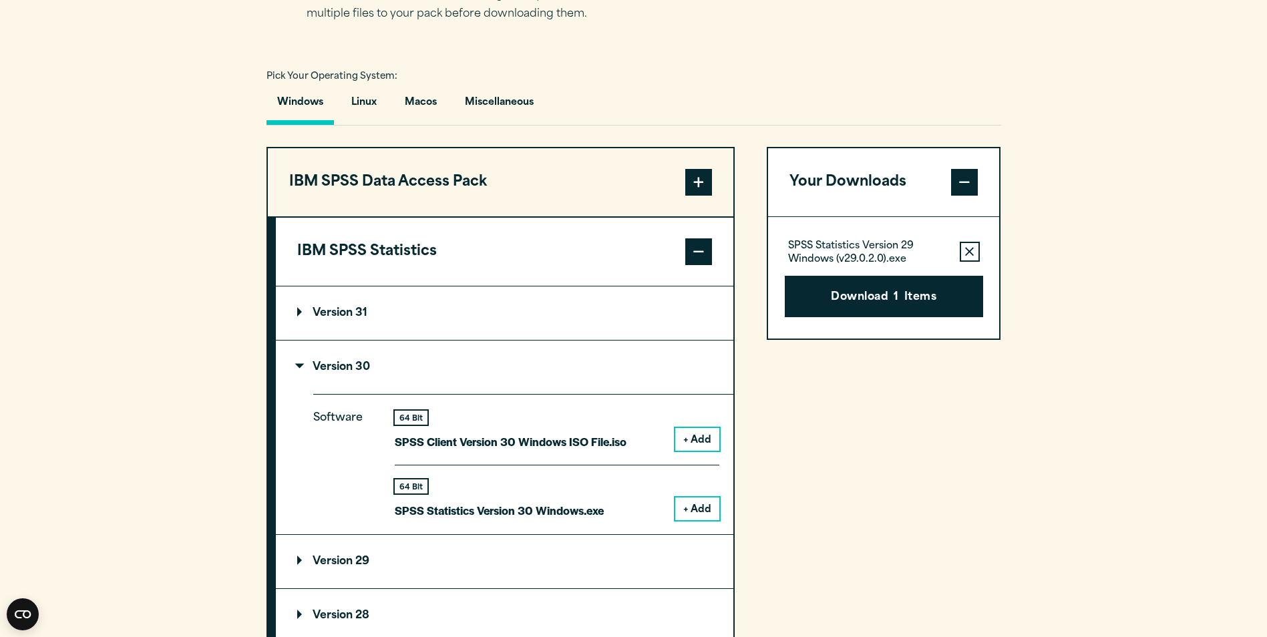
click at [700, 515] on button "+ Add" at bounding box center [697, 508] width 44 height 23
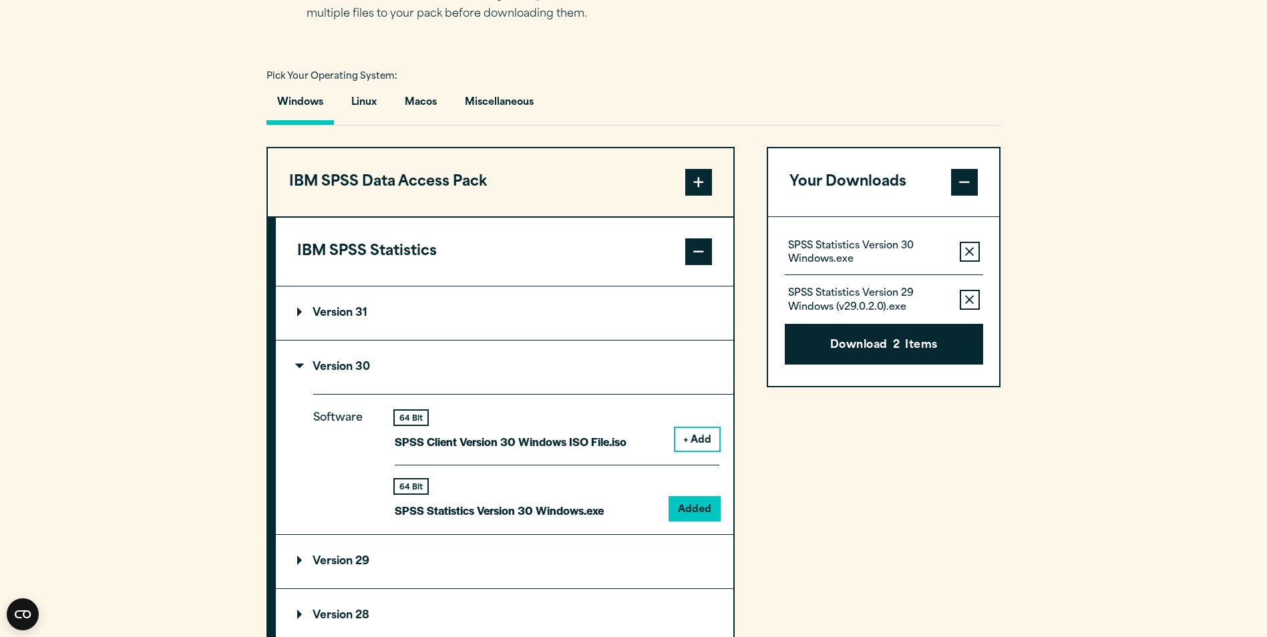
click at [963, 301] on button "Remove this item from your software download list" at bounding box center [969, 300] width 20 height 20
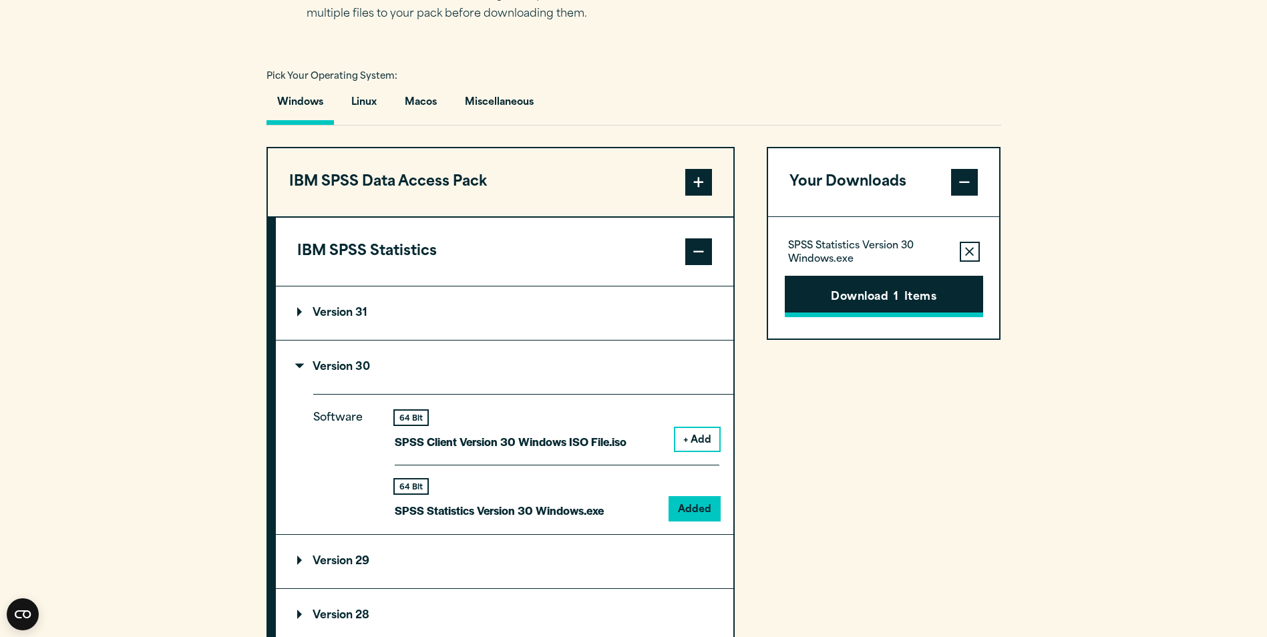
click at [917, 304] on button "Download 1 Items" at bounding box center [884, 296] width 198 height 41
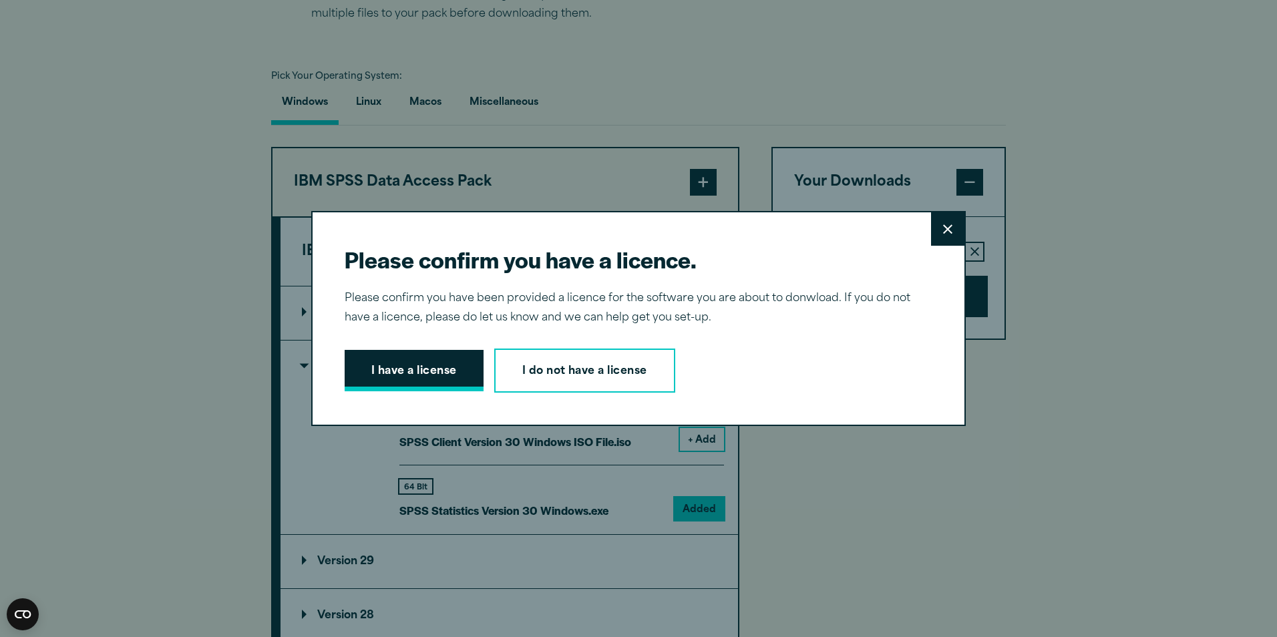
click at [385, 378] on button "I have a license" at bounding box center [414, 370] width 139 height 41
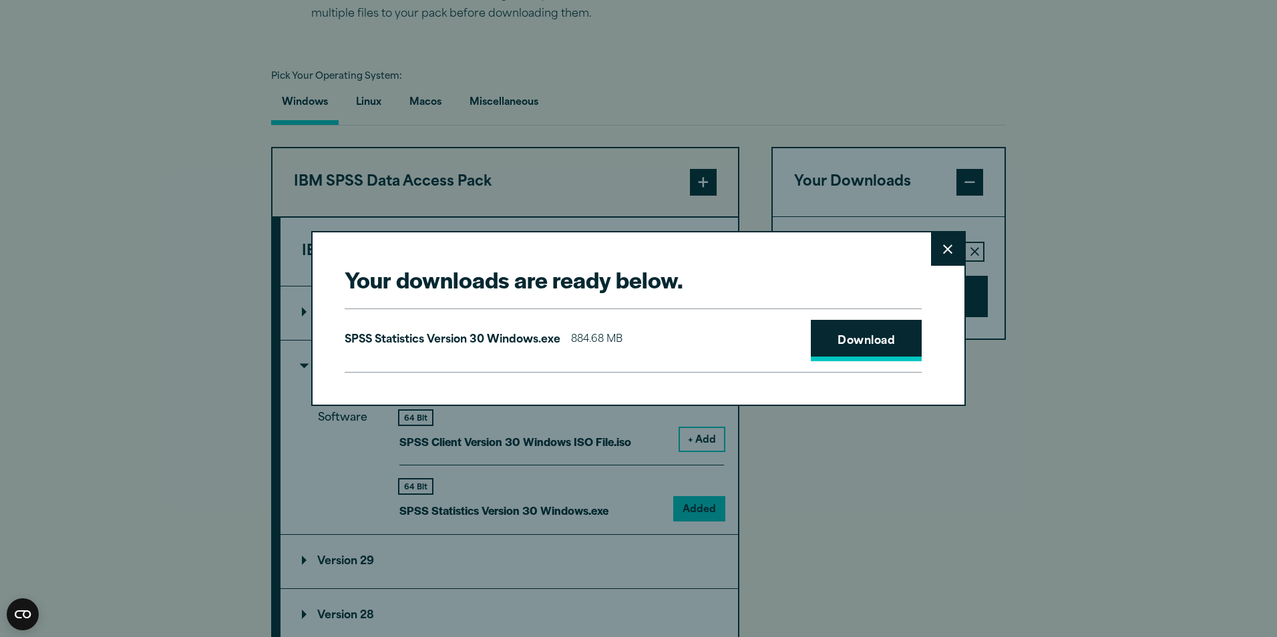
click at [864, 351] on link "Download" at bounding box center [866, 340] width 111 height 41
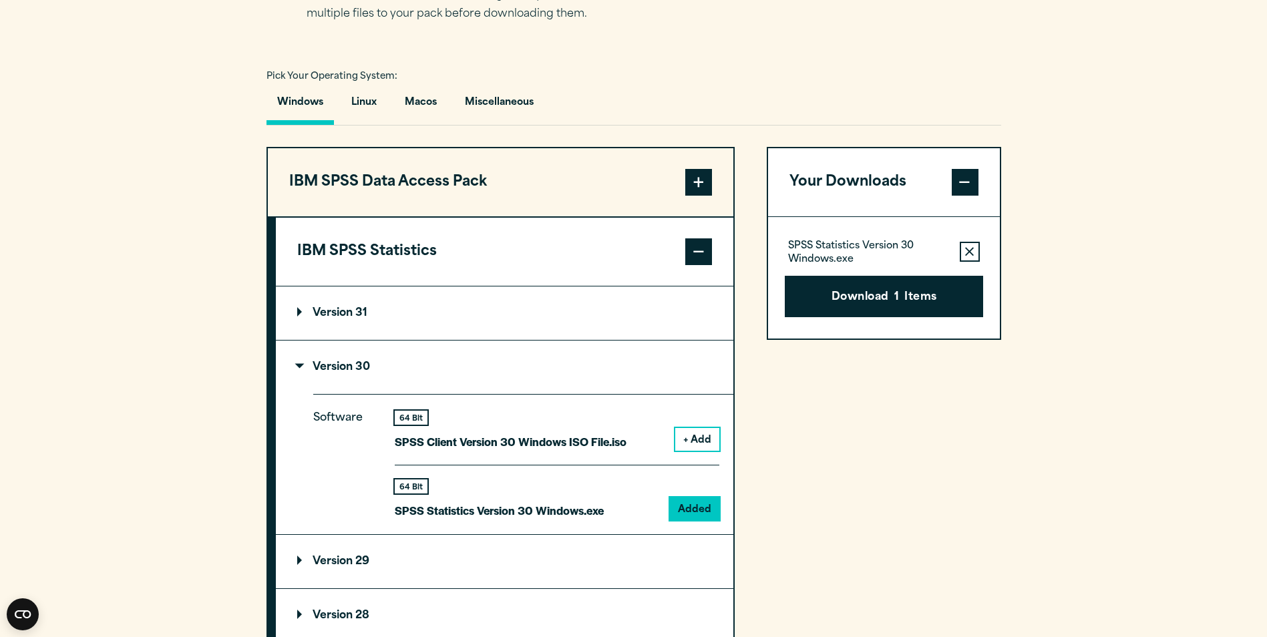
click at [1139, 278] on div "Your downloads are ready below. Close SPSS Statistics Version 30 Windows.exe 88…" at bounding box center [633, 318] width 1267 height 637
click at [875, 304] on button "Download 1 Items" at bounding box center [884, 296] width 198 height 41
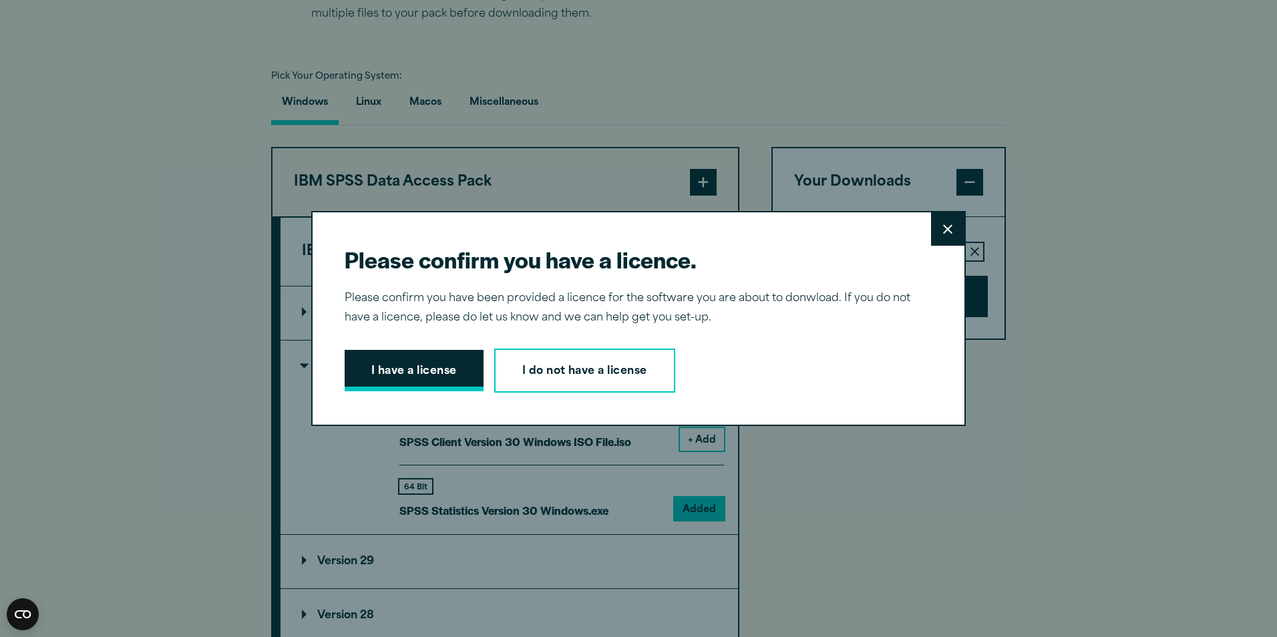
click at [449, 373] on button "I have a license" at bounding box center [414, 370] width 139 height 41
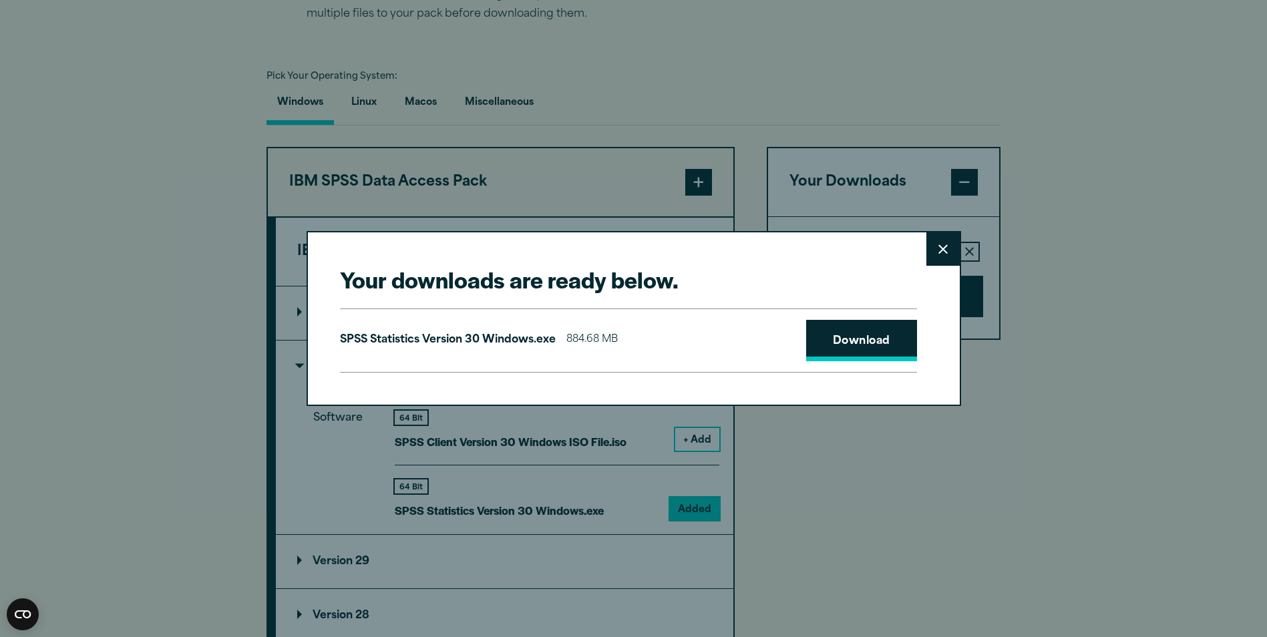
click at [839, 345] on link "Download" at bounding box center [861, 340] width 111 height 41
click at [869, 343] on link "Download" at bounding box center [861, 340] width 111 height 41
